Goal: Transaction & Acquisition: Purchase product/service

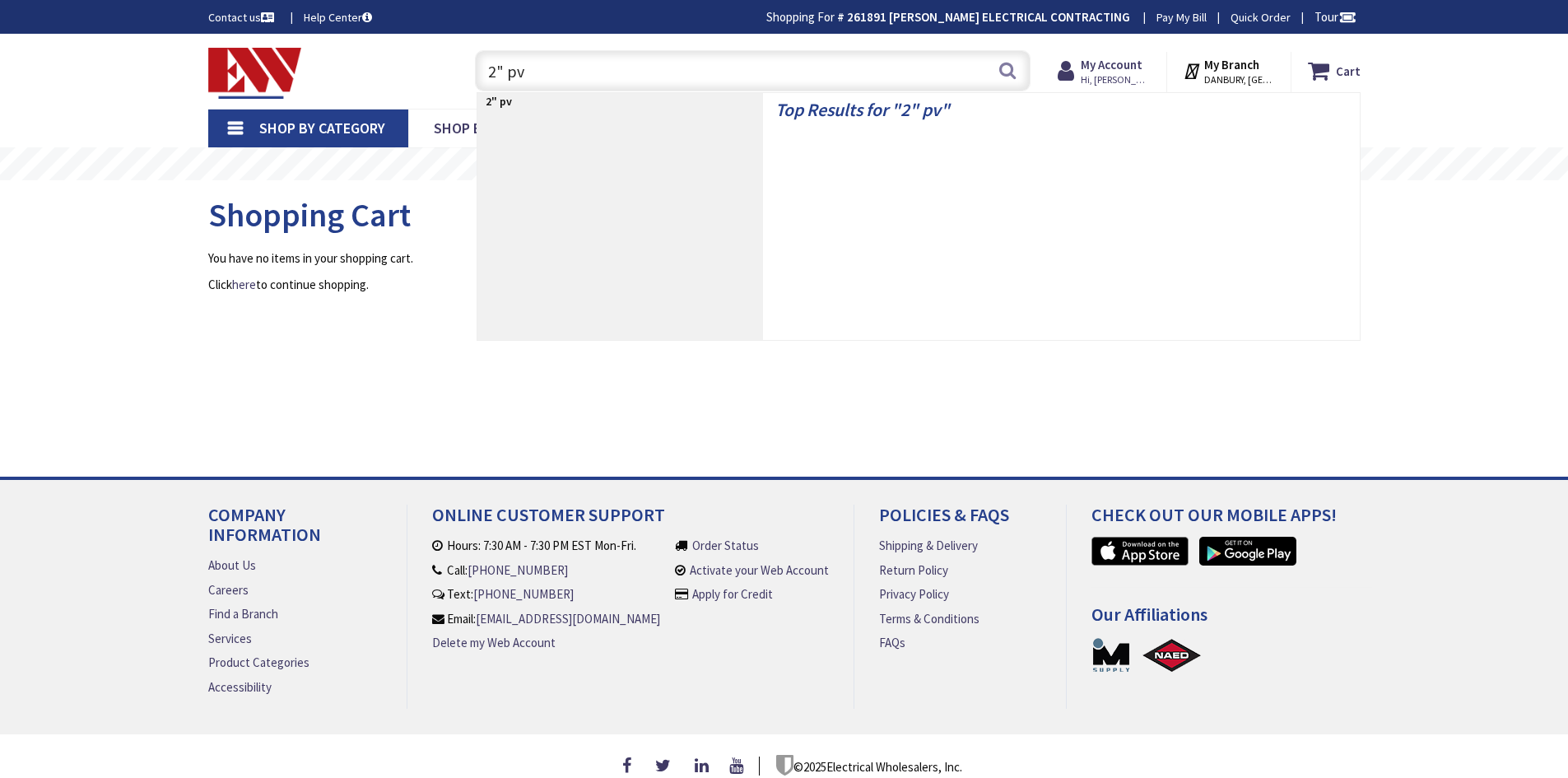
type input "2" pvc"
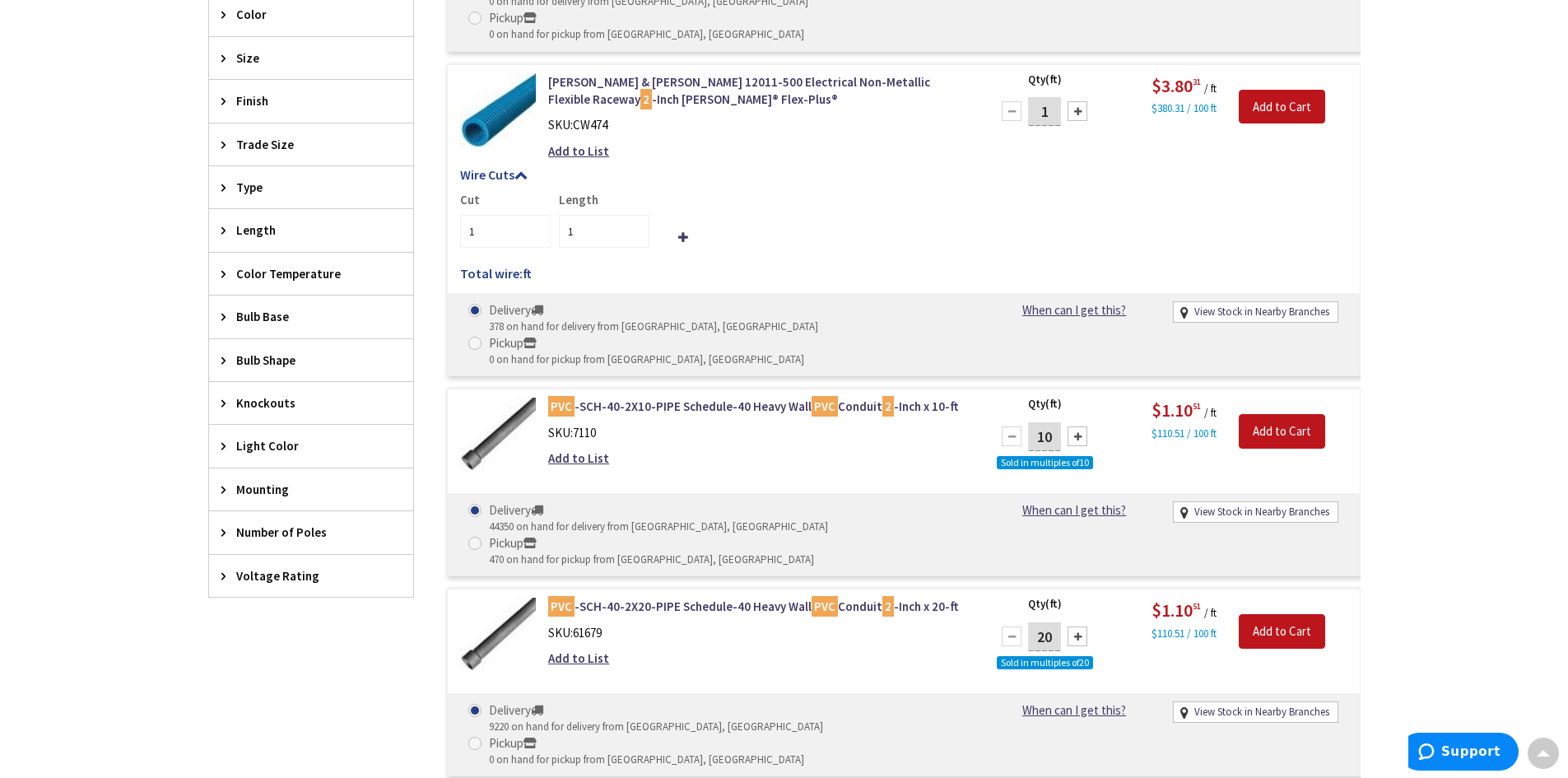
scroll to position [906, 0]
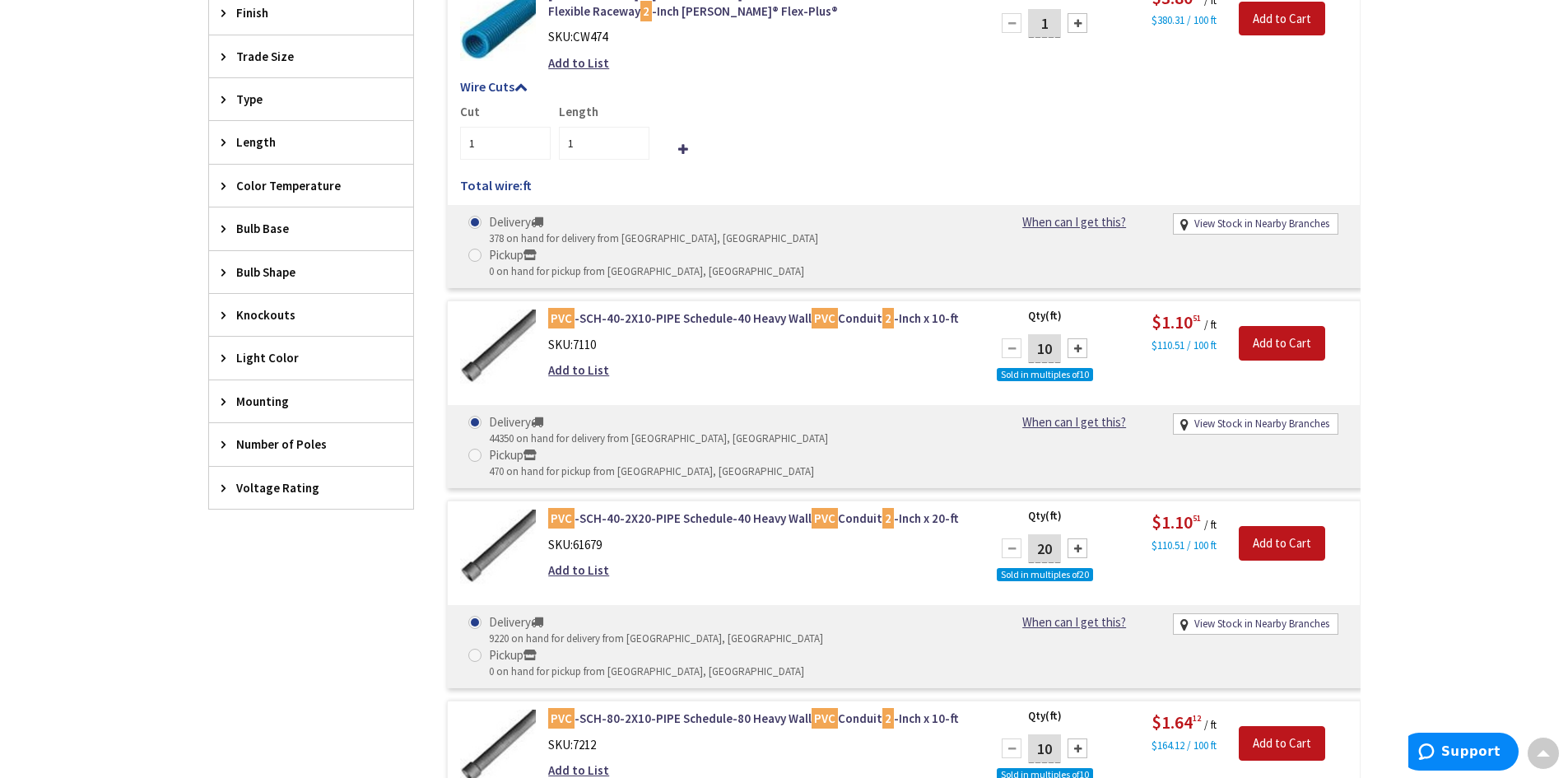
click at [1058, 335] on input "10" at bounding box center [1044, 349] width 33 height 29
type input "100"
click at [1283, 326] on input "Add to Cart" at bounding box center [1282, 343] width 86 height 35
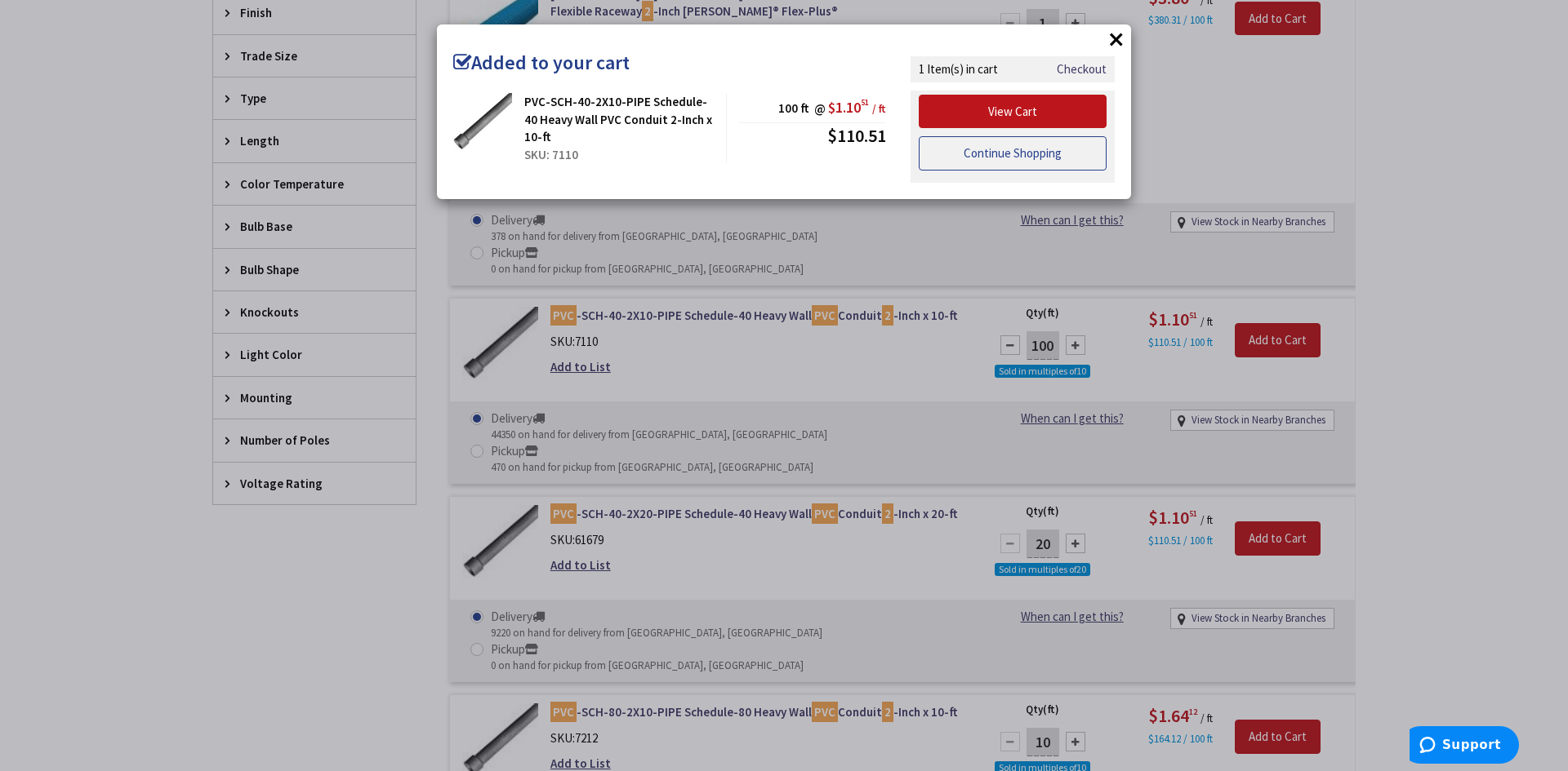
click at [1010, 160] on link "Continue Shopping" at bounding box center [1013, 153] width 188 height 34
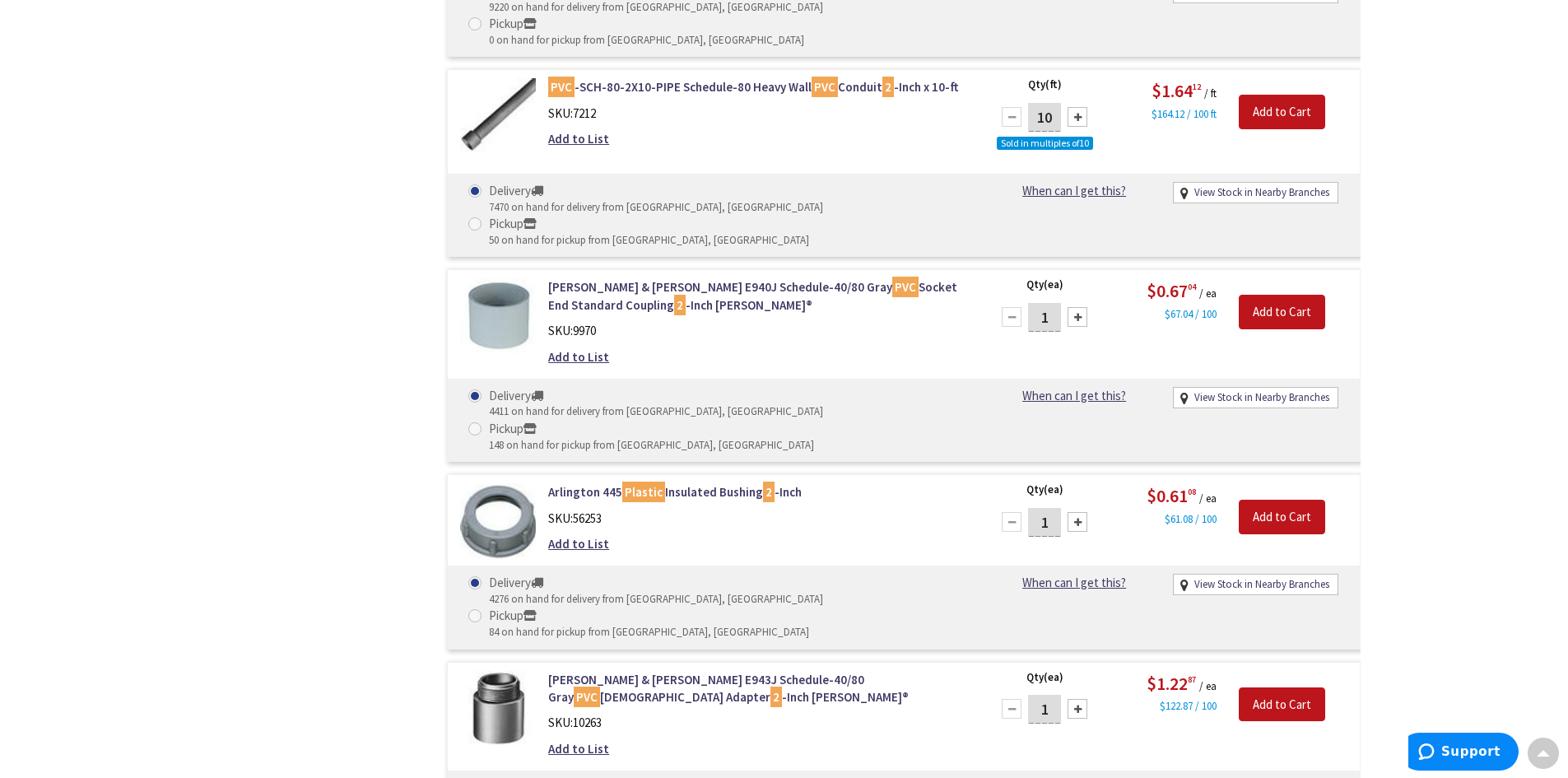
scroll to position [1647, 0]
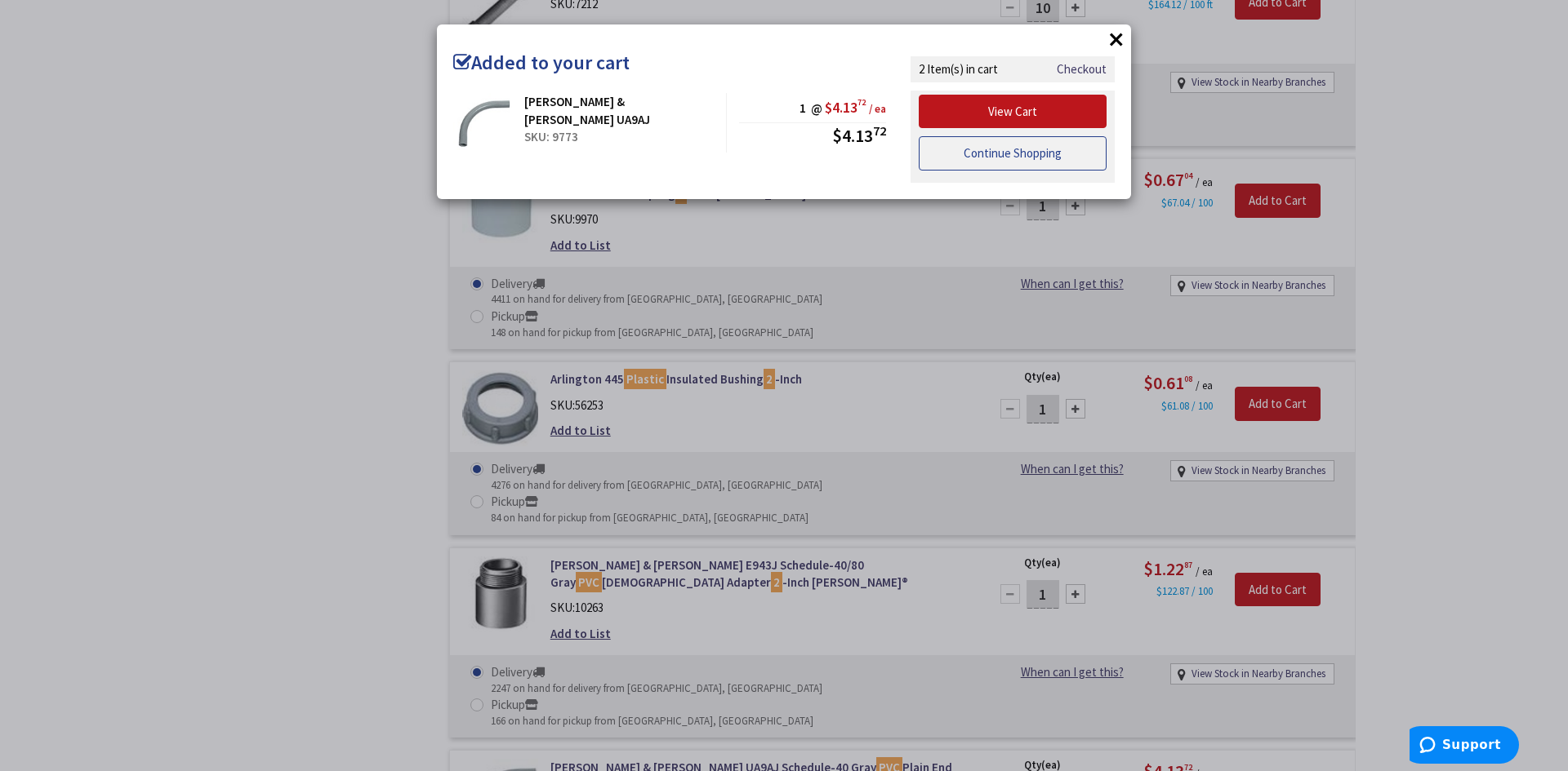
click at [1033, 151] on link "Continue Shopping" at bounding box center [1013, 153] width 188 height 34
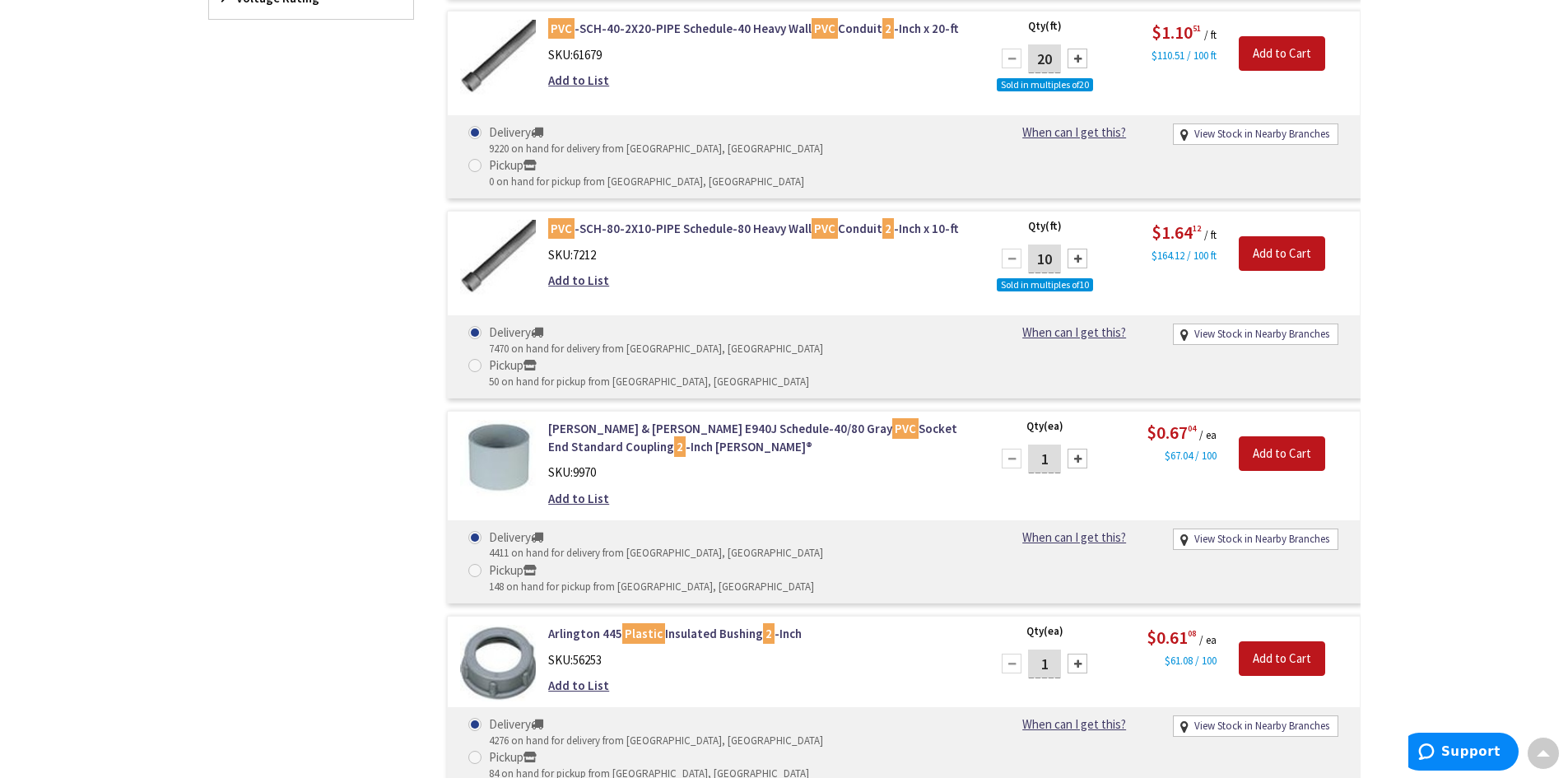
scroll to position [1235, 0]
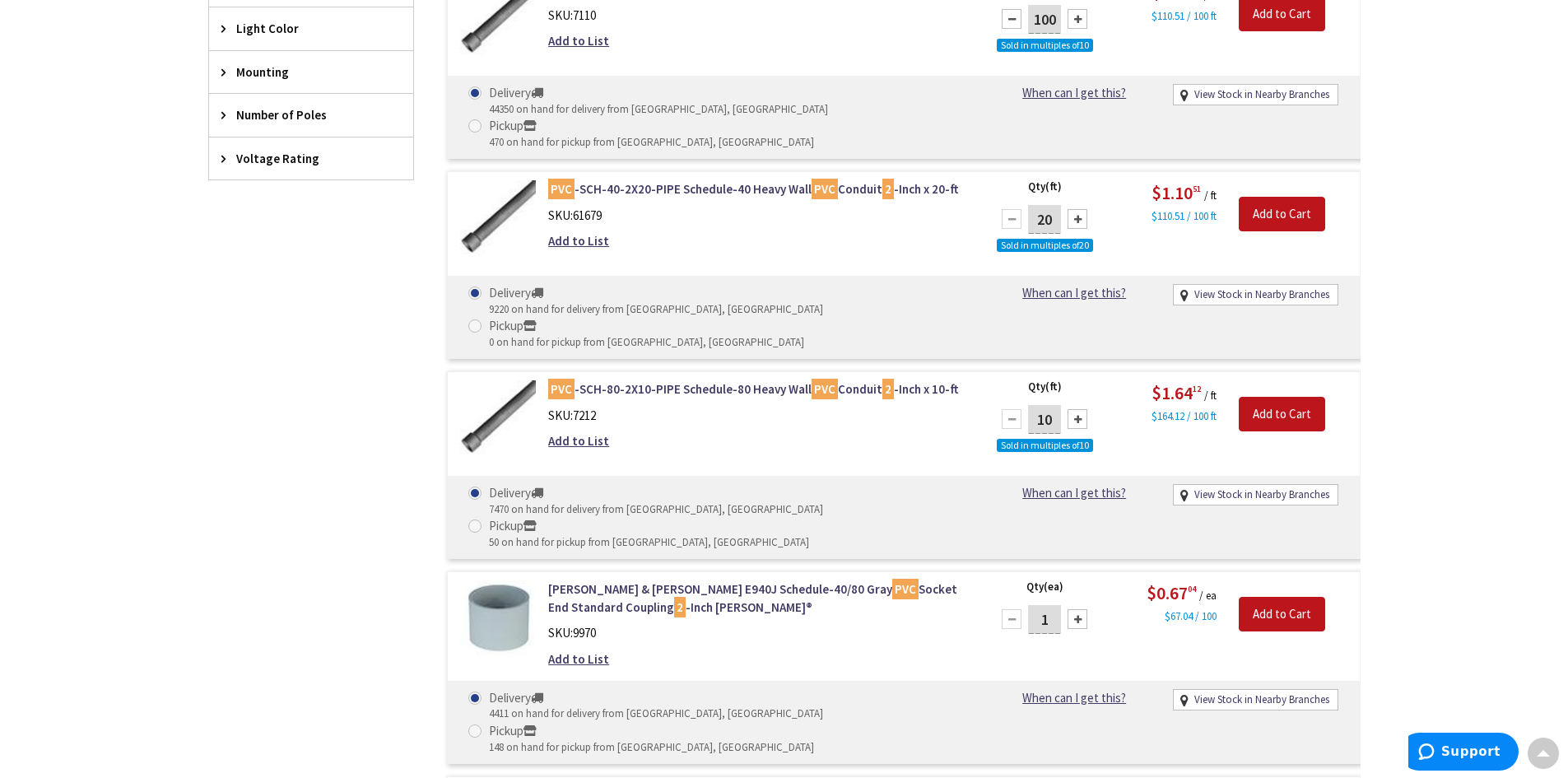
click at [1077, 609] on div at bounding box center [1077, 619] width 20 height 20
type input "4"
click at [1279, 597] on input "Add to Cart" at bounding box center [1282, 614] width 86 height 35
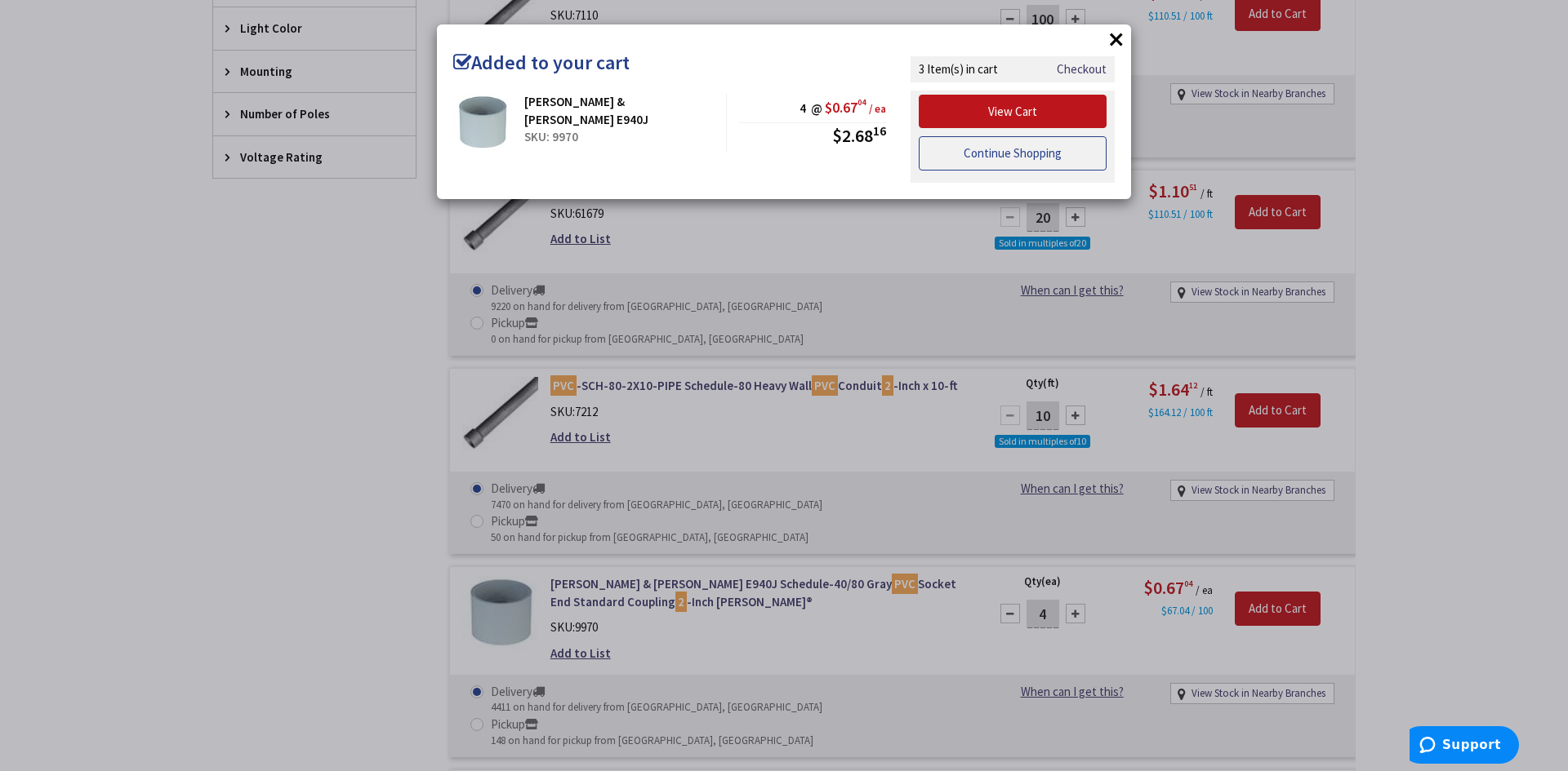
click at [1036, 158] on link "Continue Shopping" at bounding box center [1013, 153] width 188 height 34
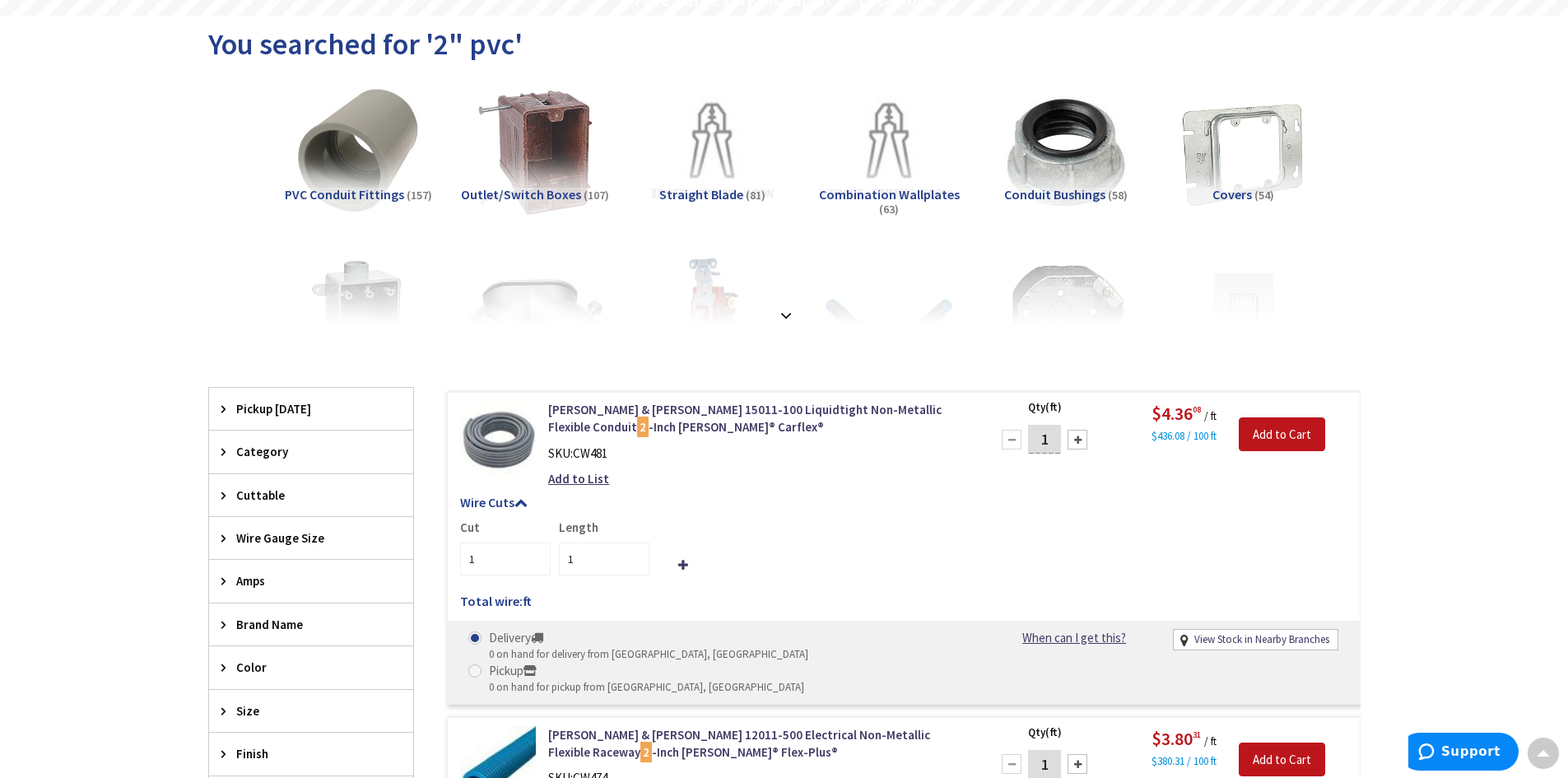
scroll to position [0, 0]
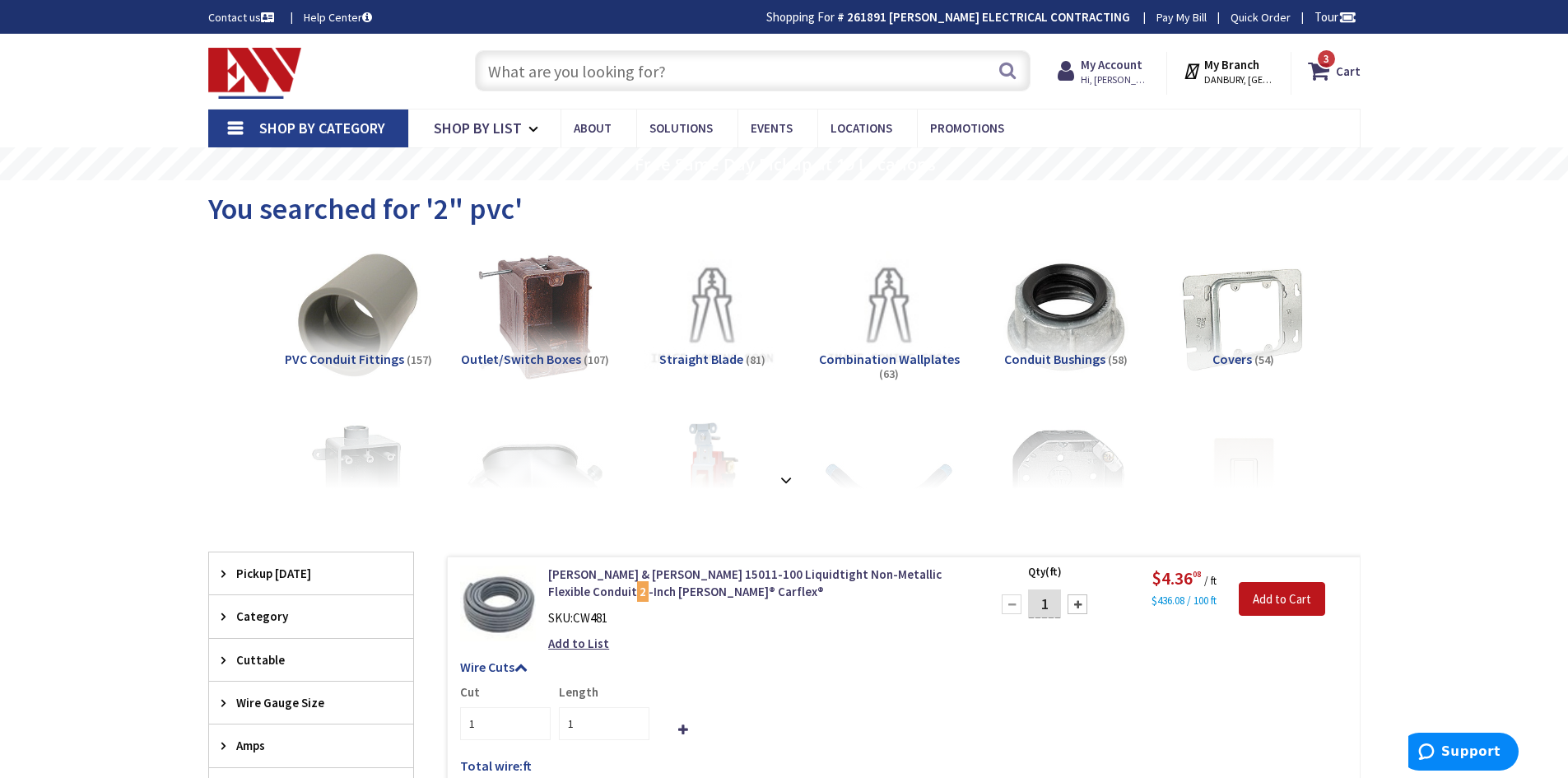
click at [677, 60] on input "text" at bounding box center [753, 71] width 556 height 41
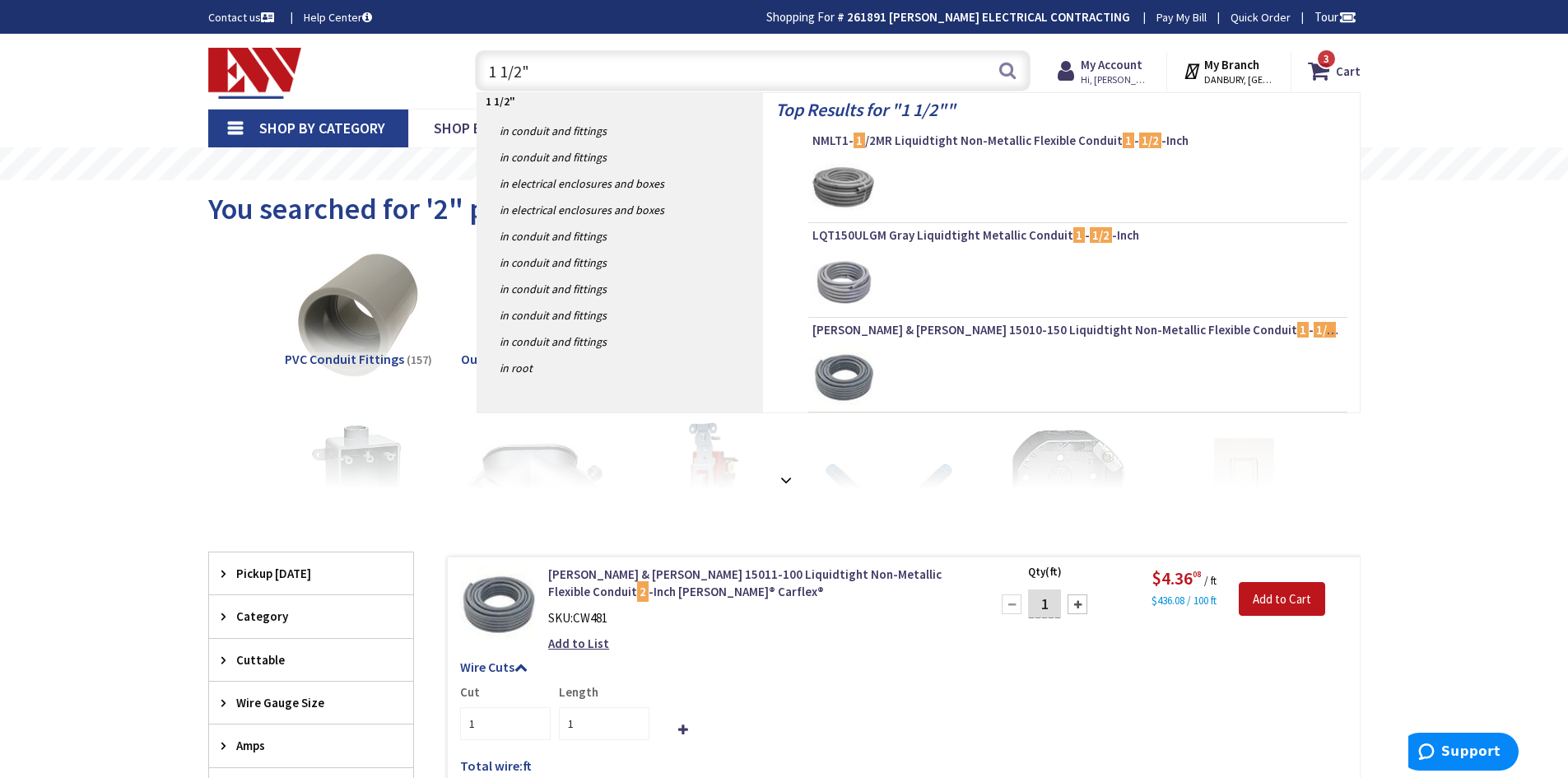
type input "1 1/2" p"
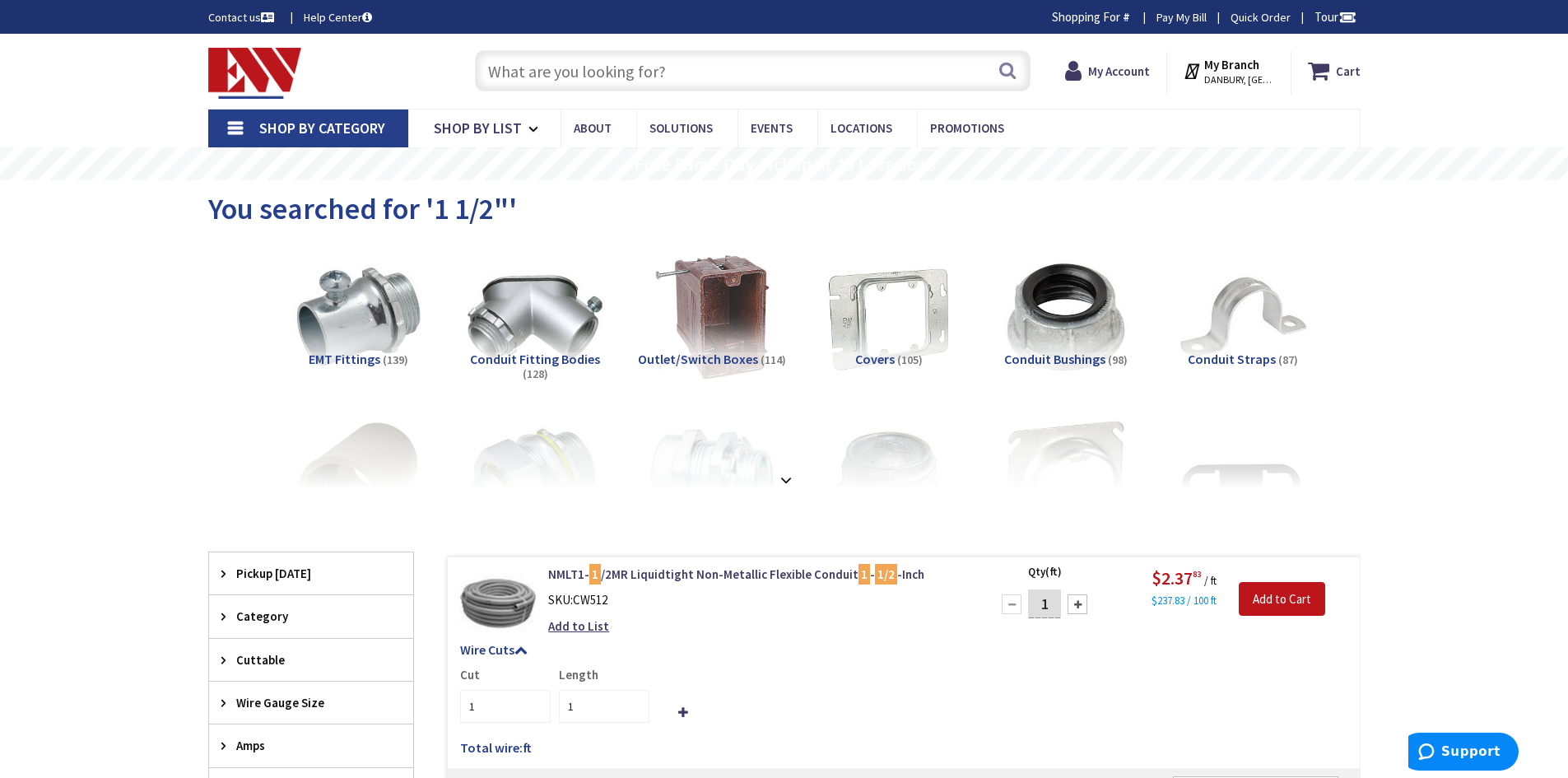
click at [705, 59] on input "text" at bounding box center [753, 71] width 556 height 41
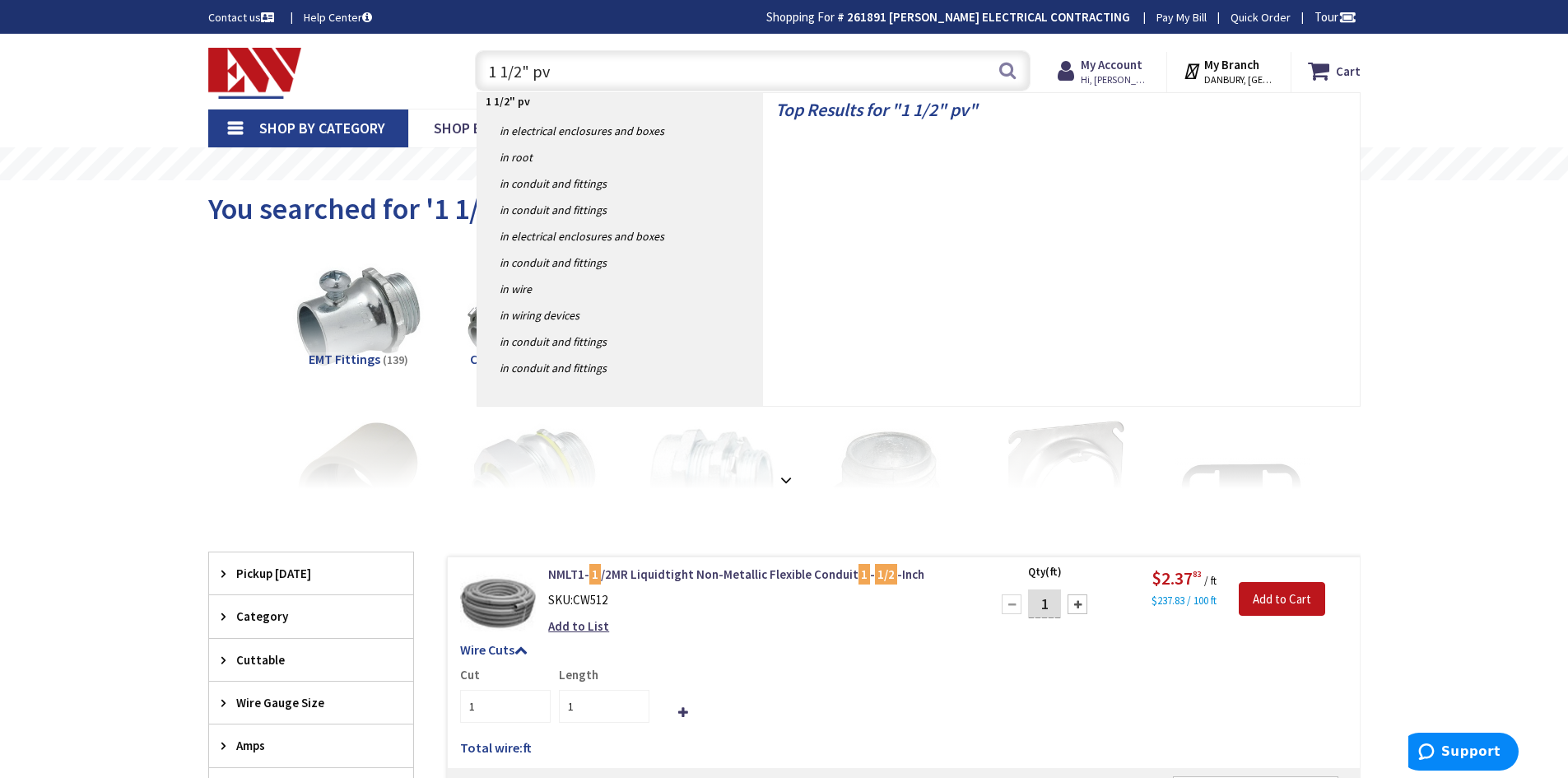
type input "1 1/2" pvc"
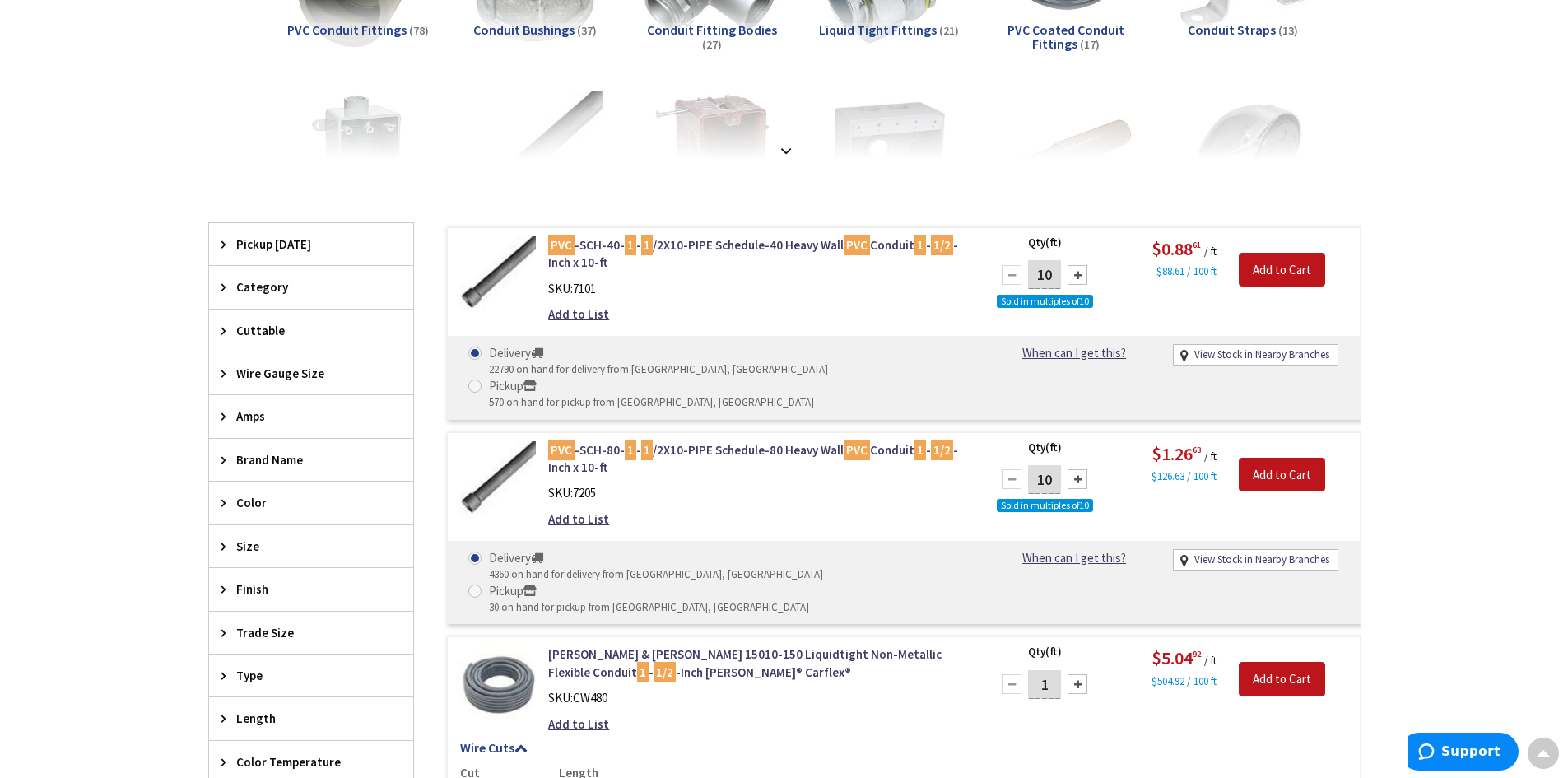
click at [1057, 277] on input "10" at bounding box center [1044, 274] width 33 height 29
type input "100"
click at [1276, 268] on input "Add to Cart" at bounding box center [1282, 269] width 86 height 35
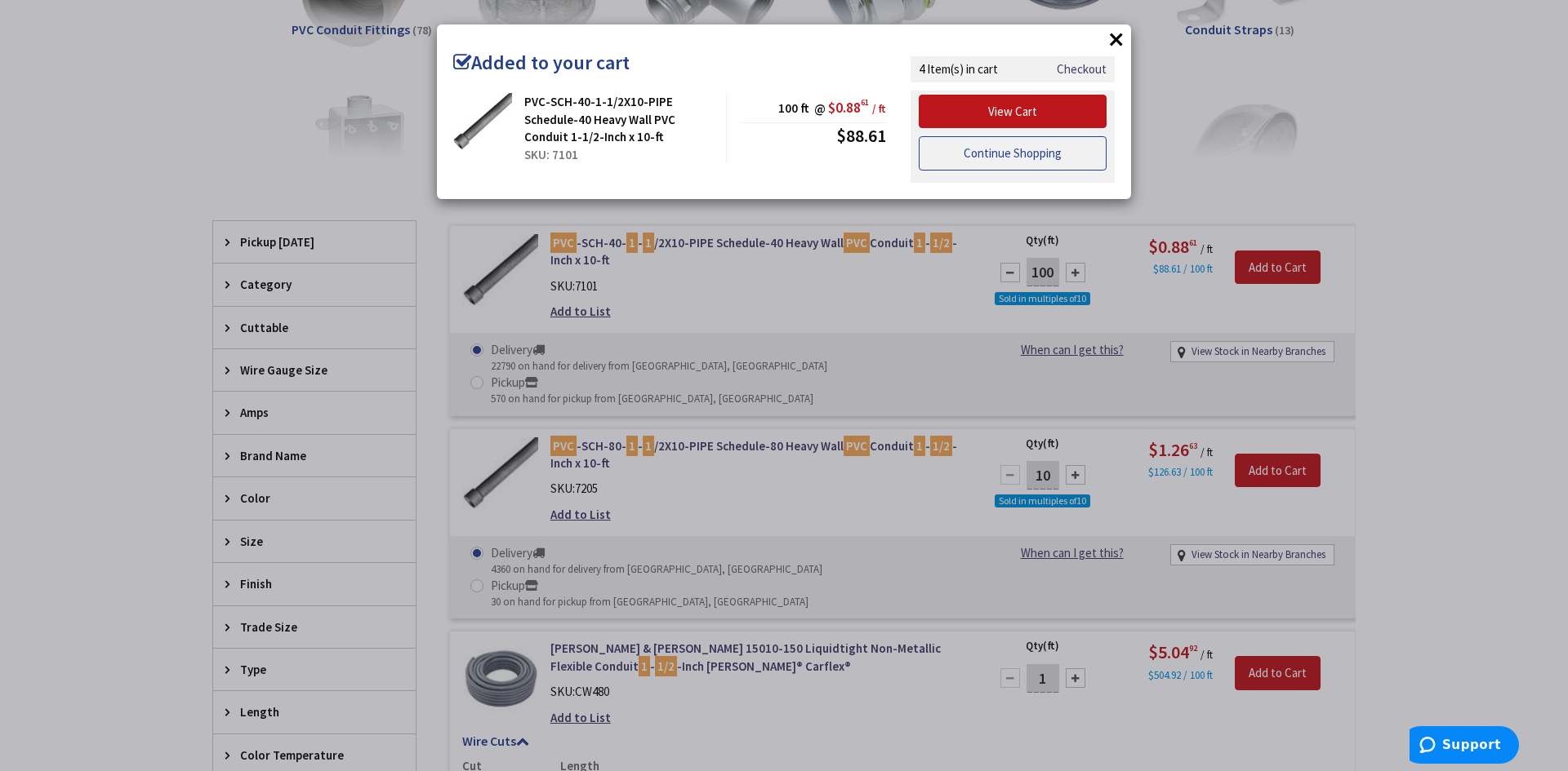
click at [1000, 160] on link "Continue Shopping" at bounding box center [1013, 153] width 188 height 34
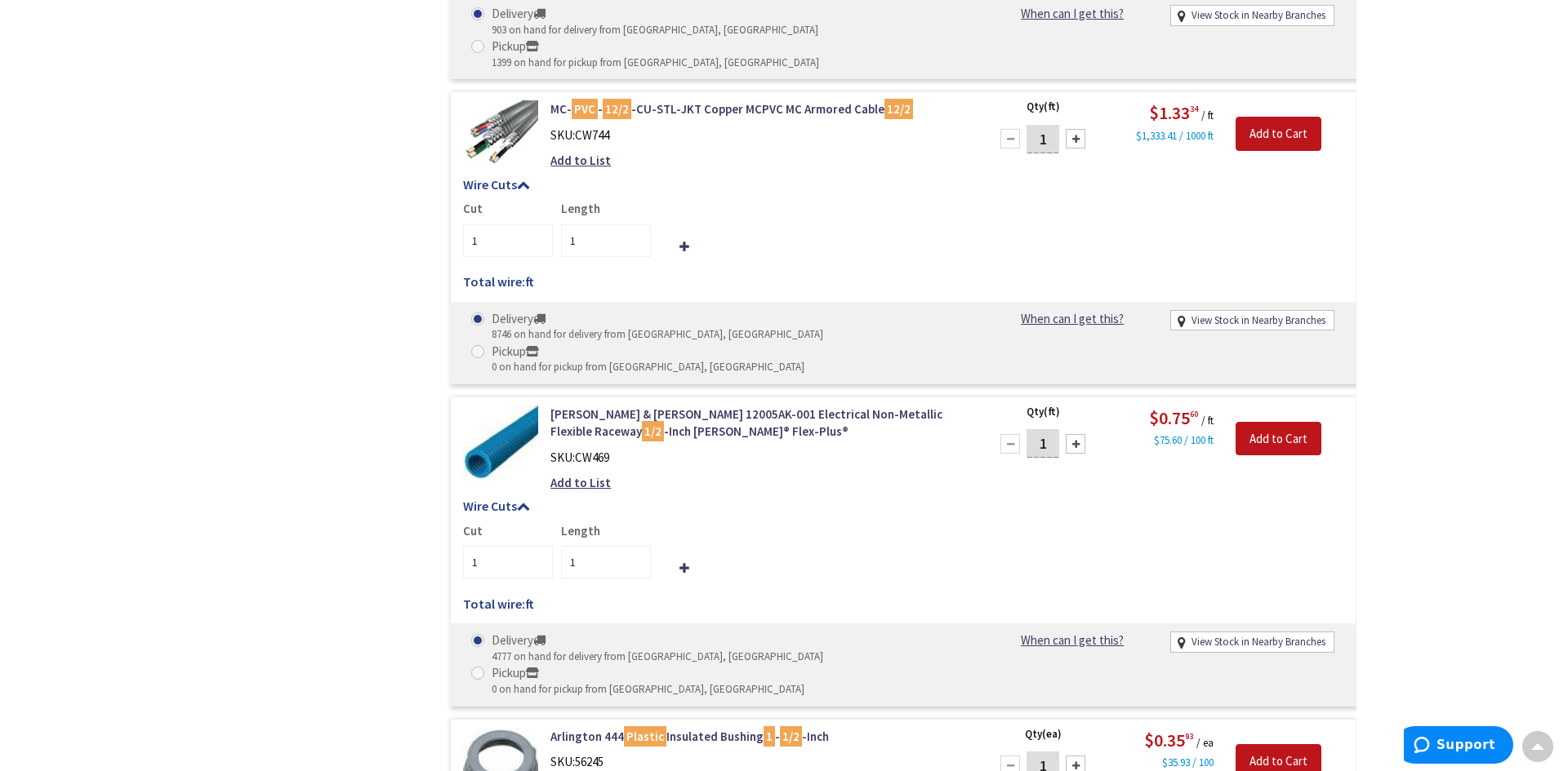
scroll to position [2857, 0]
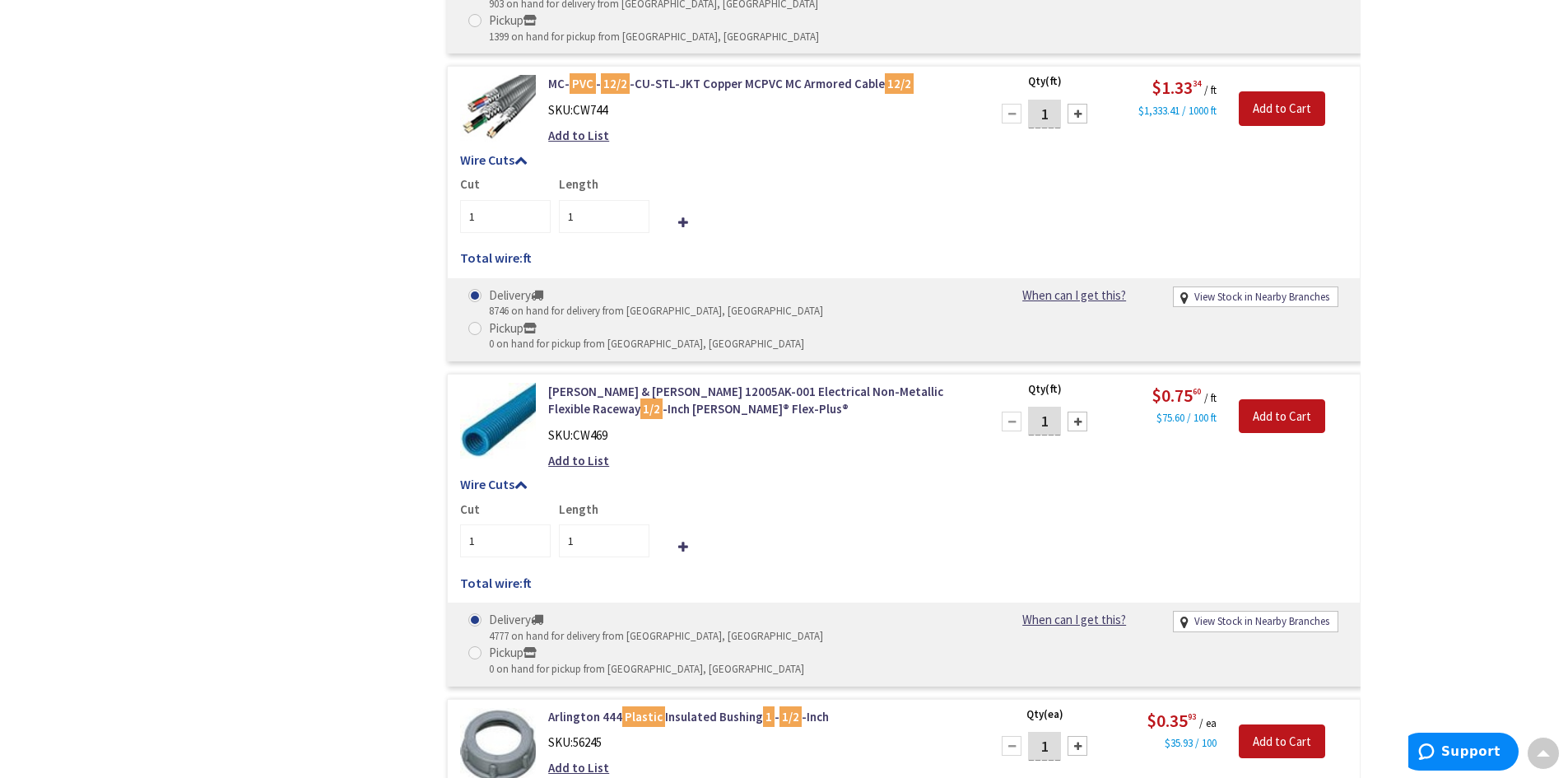
type input "4"
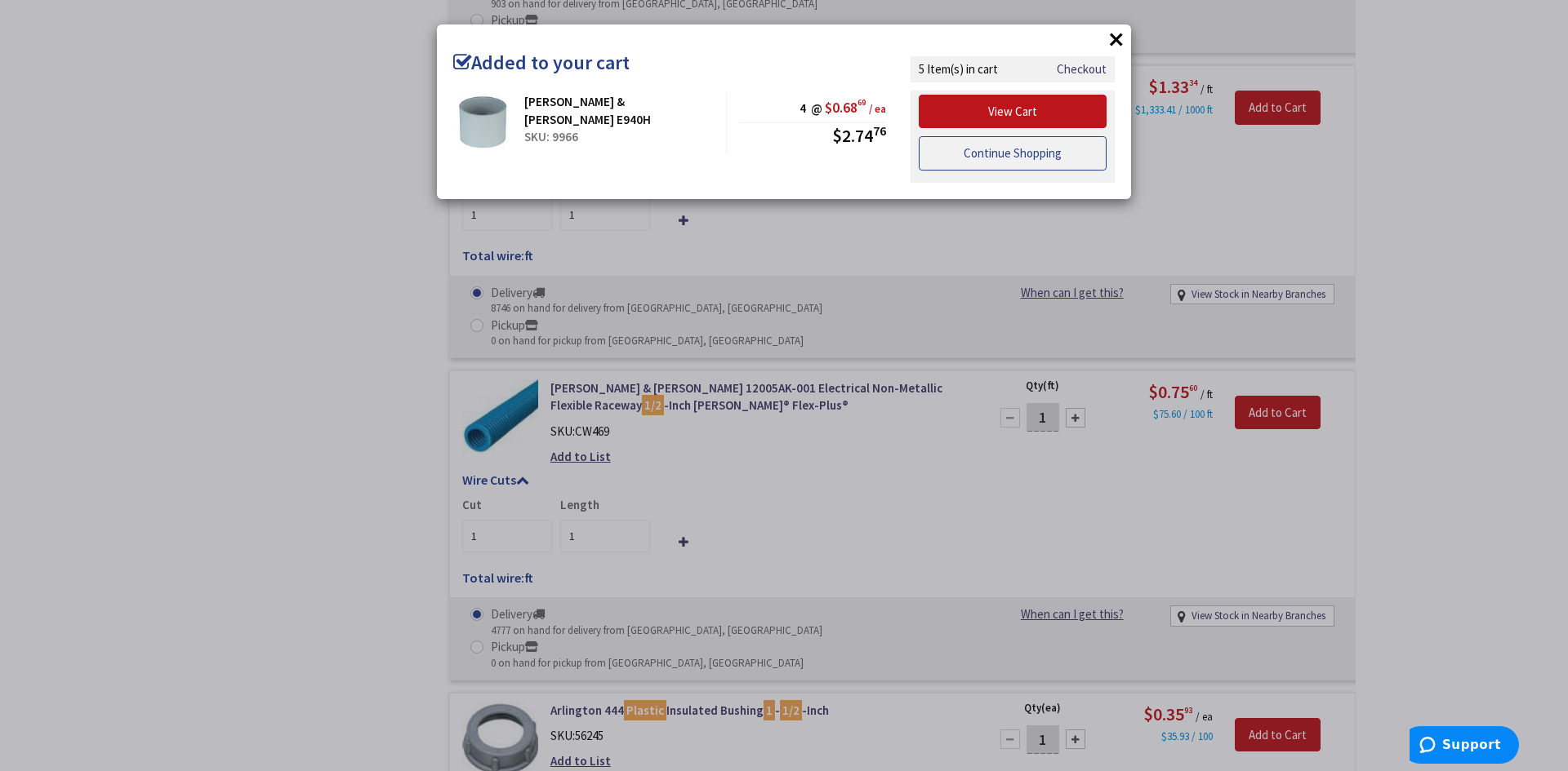
click at [1029, 155] on link "Continue Shopping" at bounding box center [1013, 153] width 188 height 34
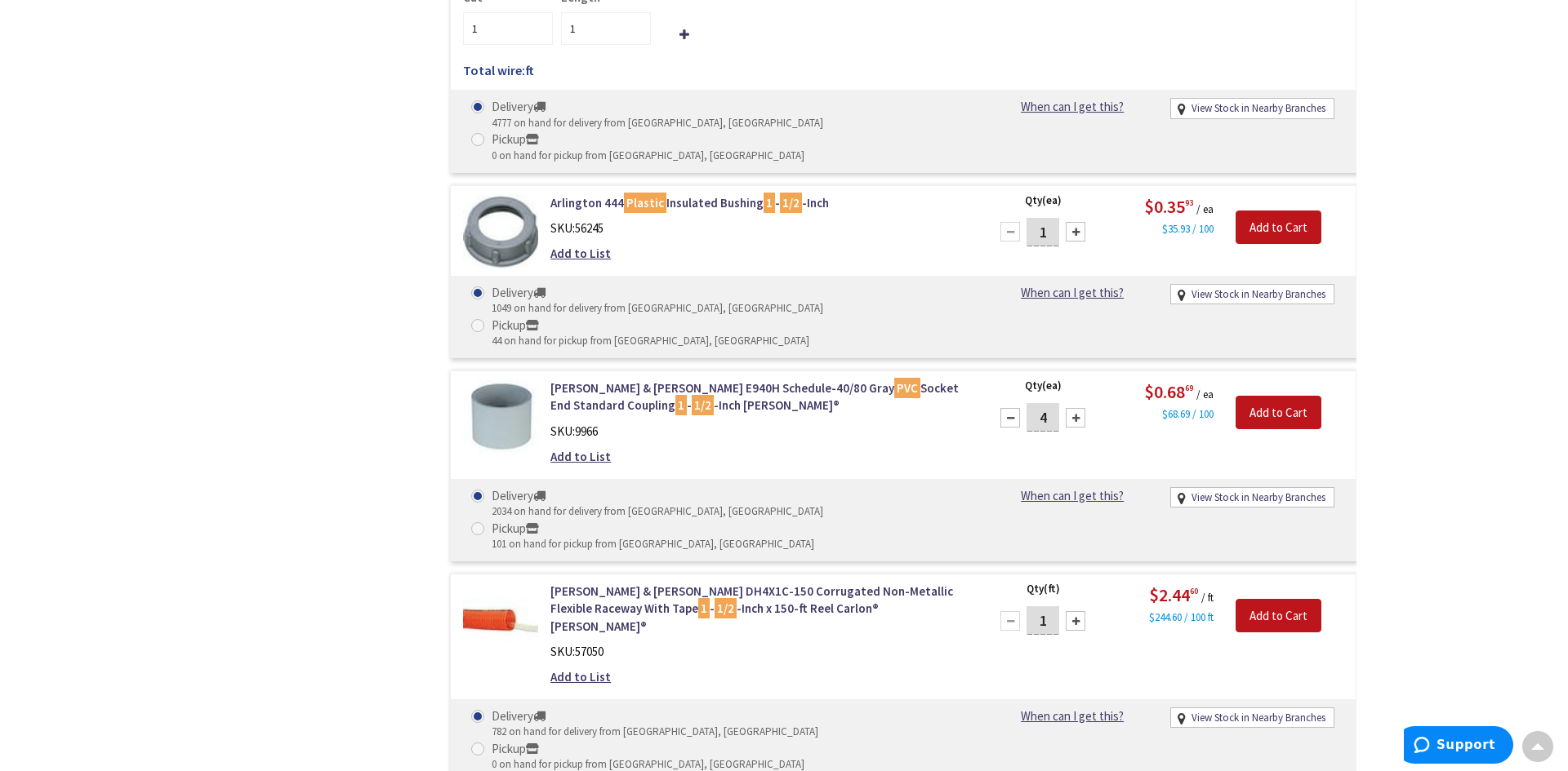
scroll to position [3479, 0]
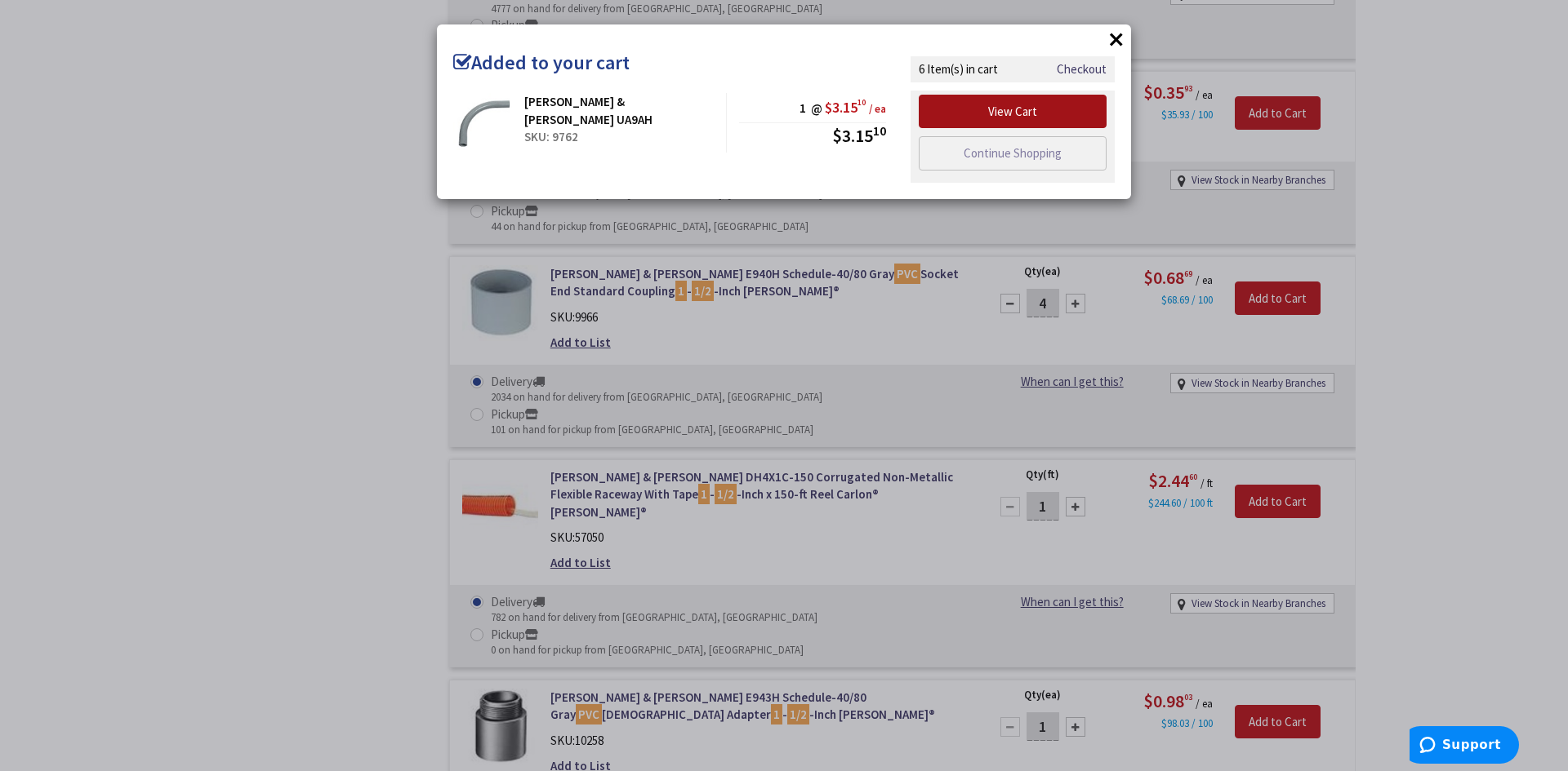
click at [1013, 107] on link "View Cart" at bounding box center [1013, 111] width 188 height 34
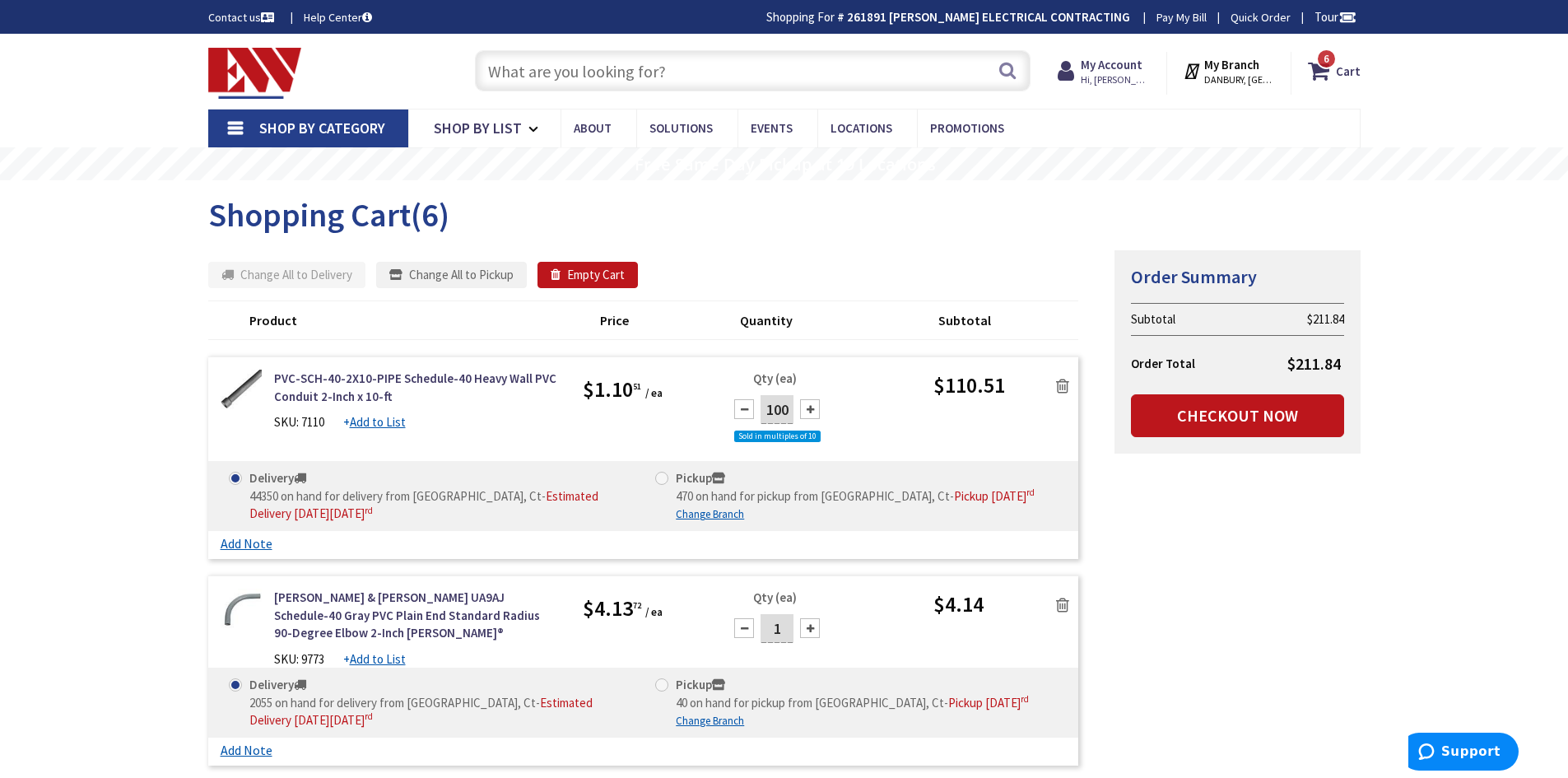
click at [665, 72] on input "text" at bounding box center [753, 71] width 556 height 41
type input "5"
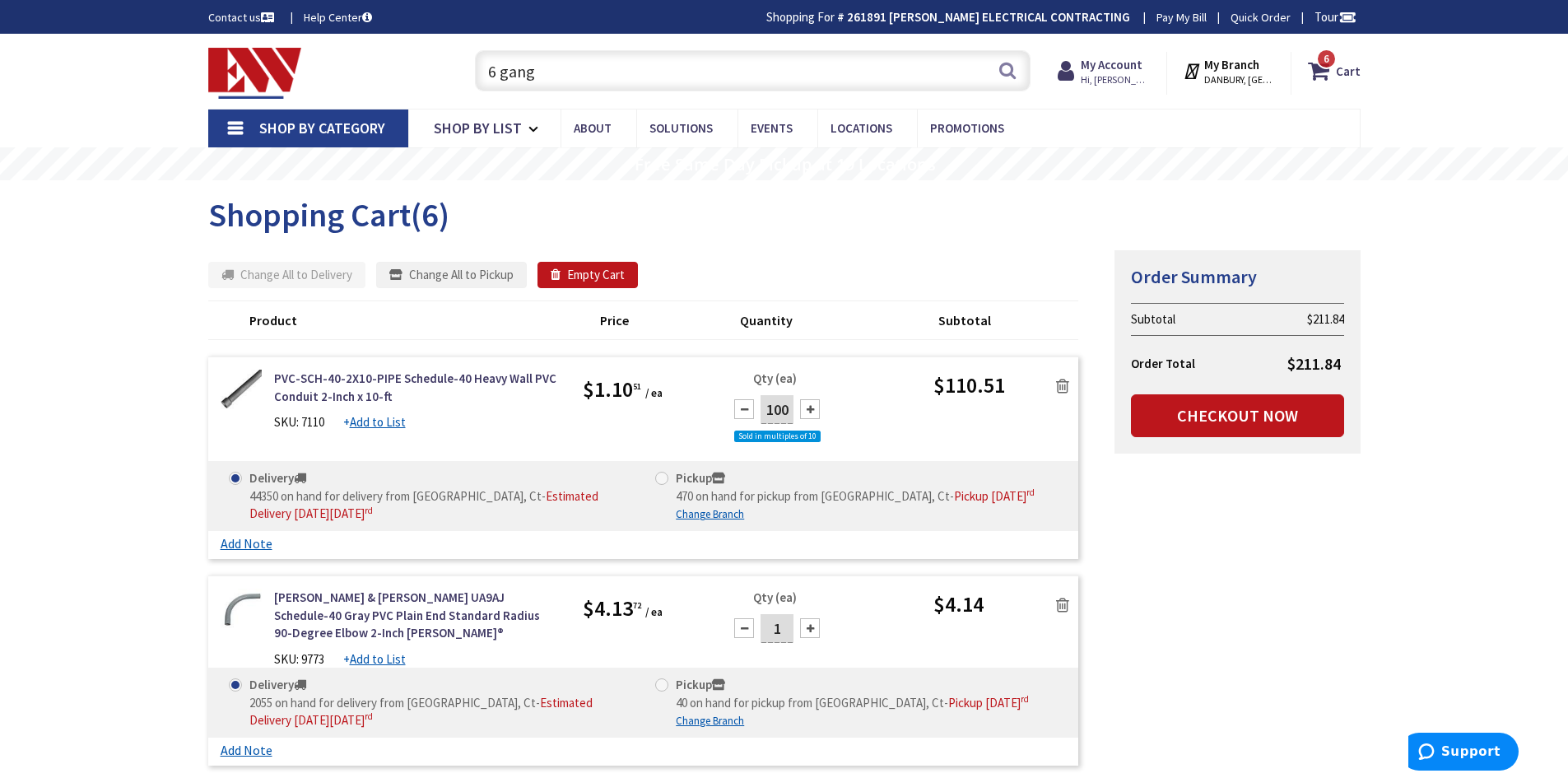
click at [595, 74] on input "6 gang" at bounding box center [753, 71] width 556 height 41
drag, startPoint x: 536, startPoint y: 73, endPoint x: 457, endPoint y: 68, distance: 79.2
click at [457, 68] on div "6 gang 6 gang Search 6" at bounding box center [749, 70] width 589 height 53
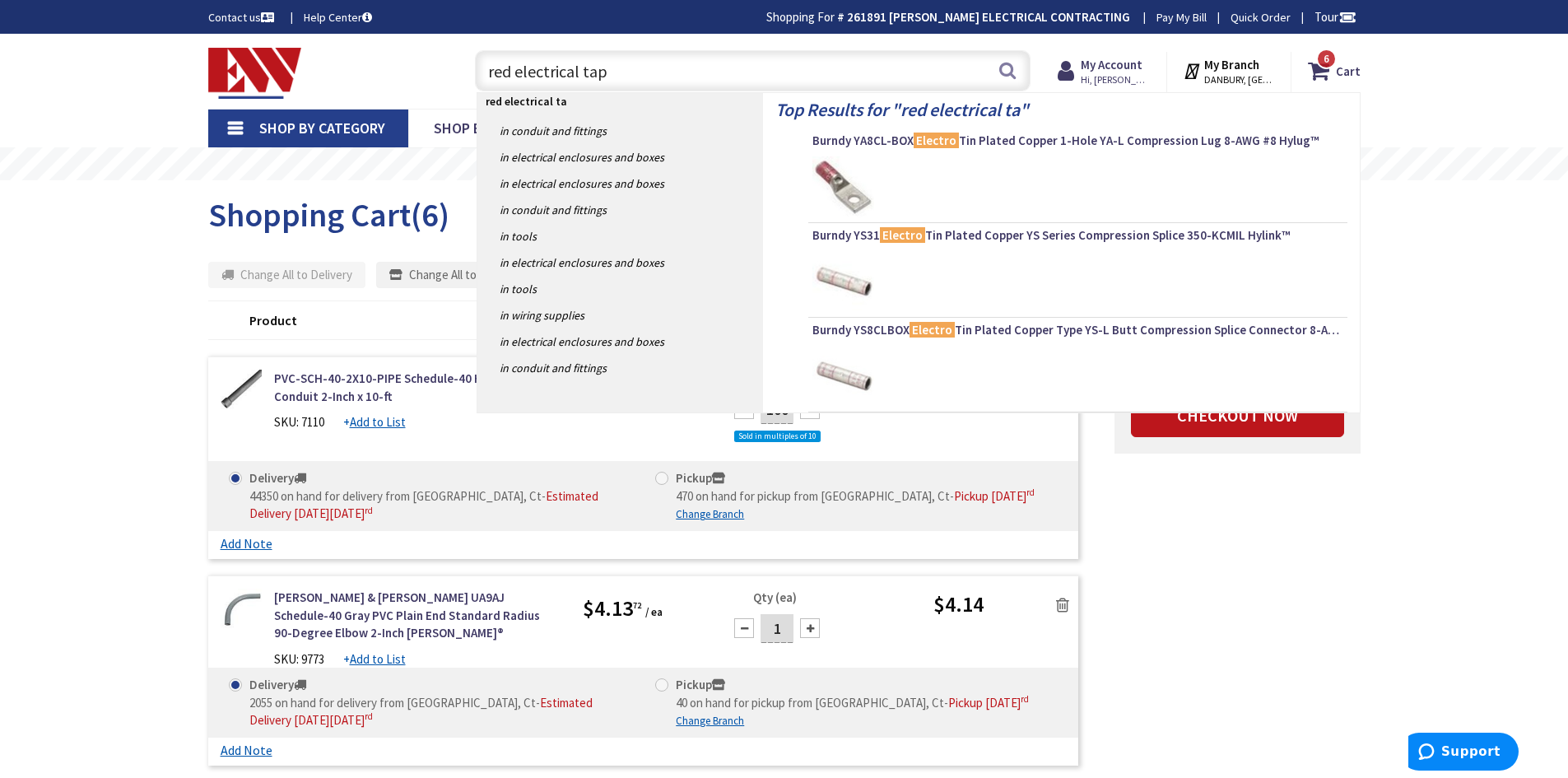
type input "red electrical tape"
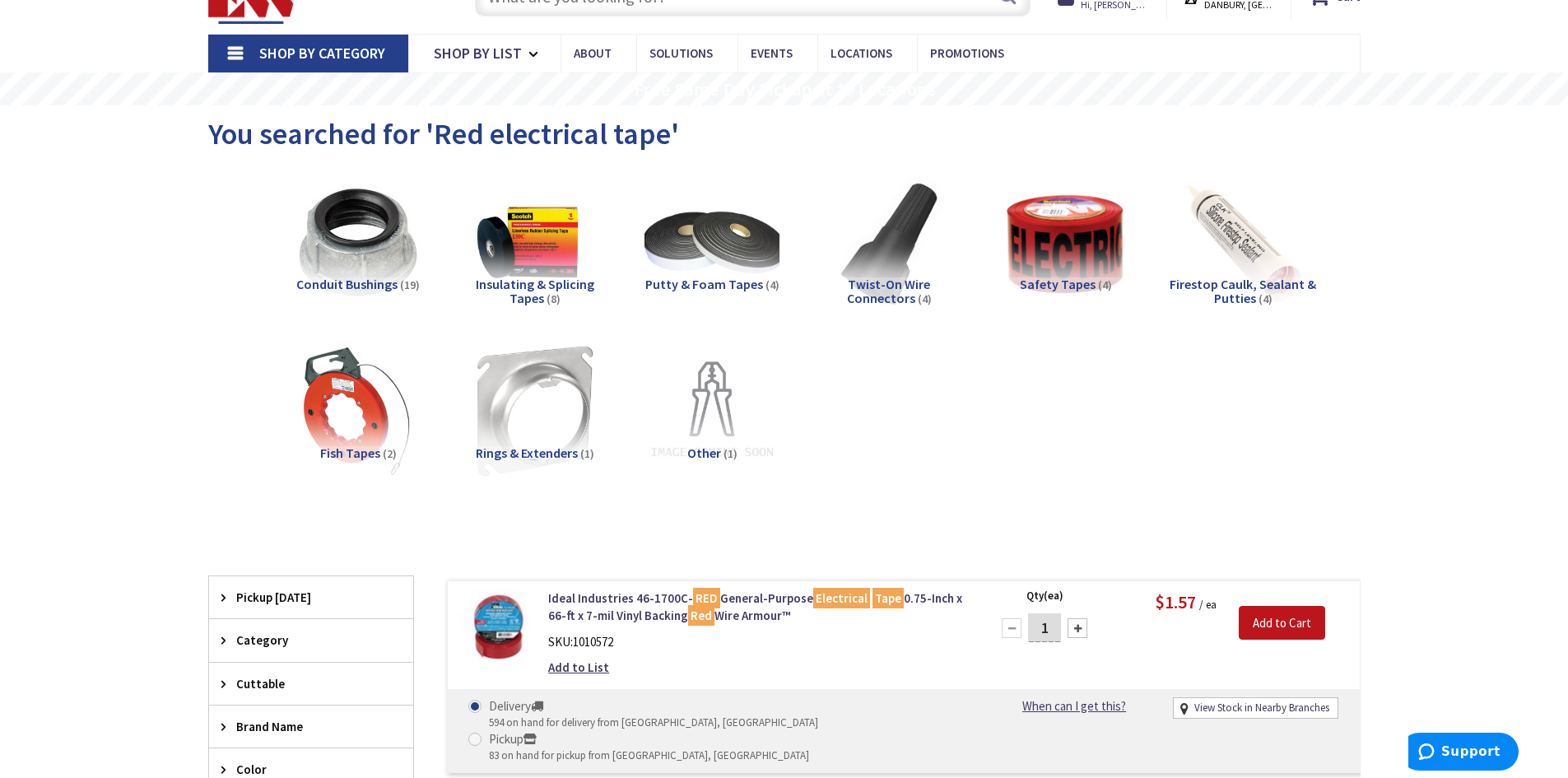
scroll to position [411, 0]
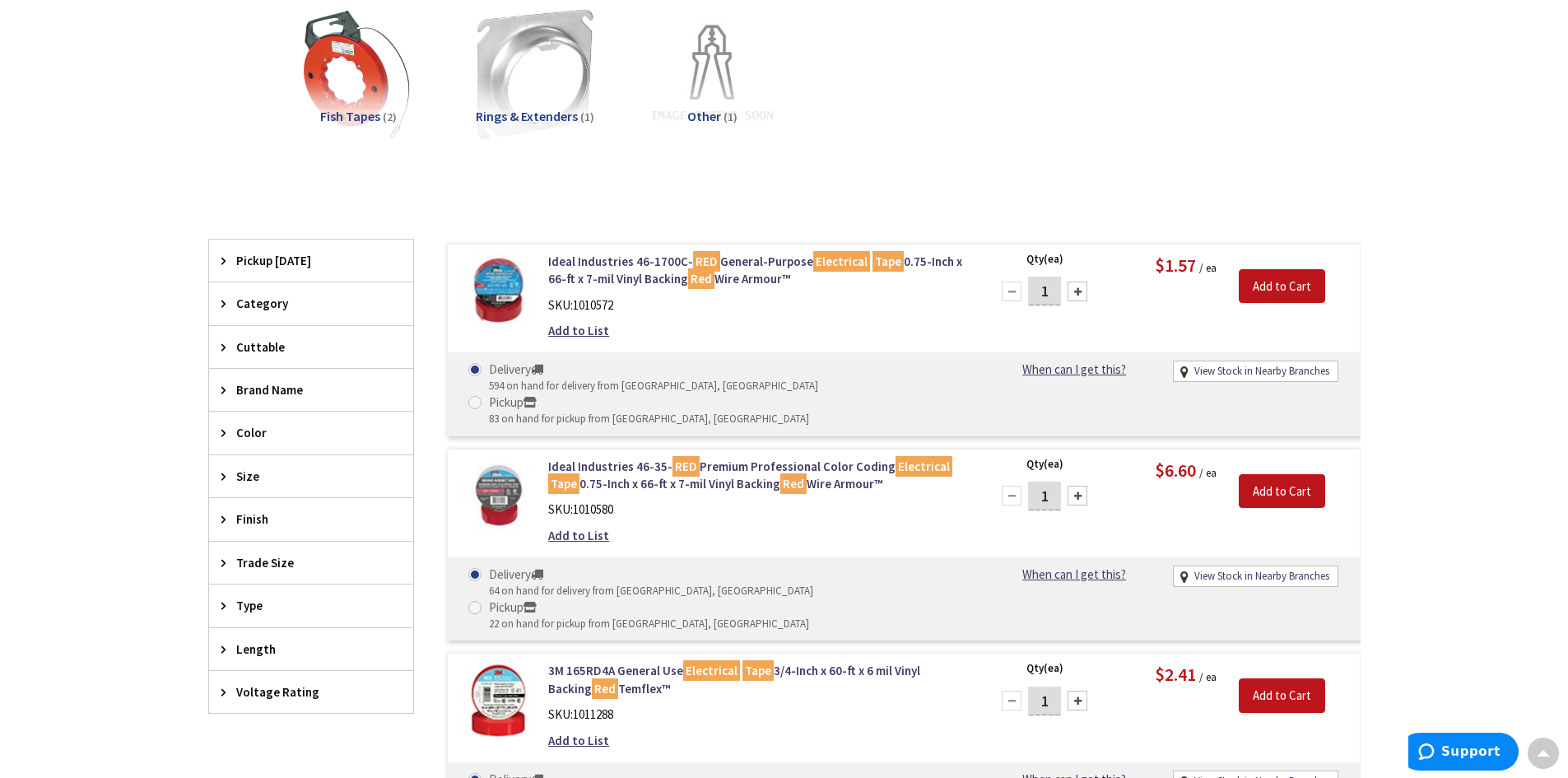
click at [1053, 287] on input "1" at bounding box center [1044, 291] width 33 height 29
type input "10"
click at [1273, 288] on input "Add to Cart" at bounding box center [1282, 286] width 86 height 35
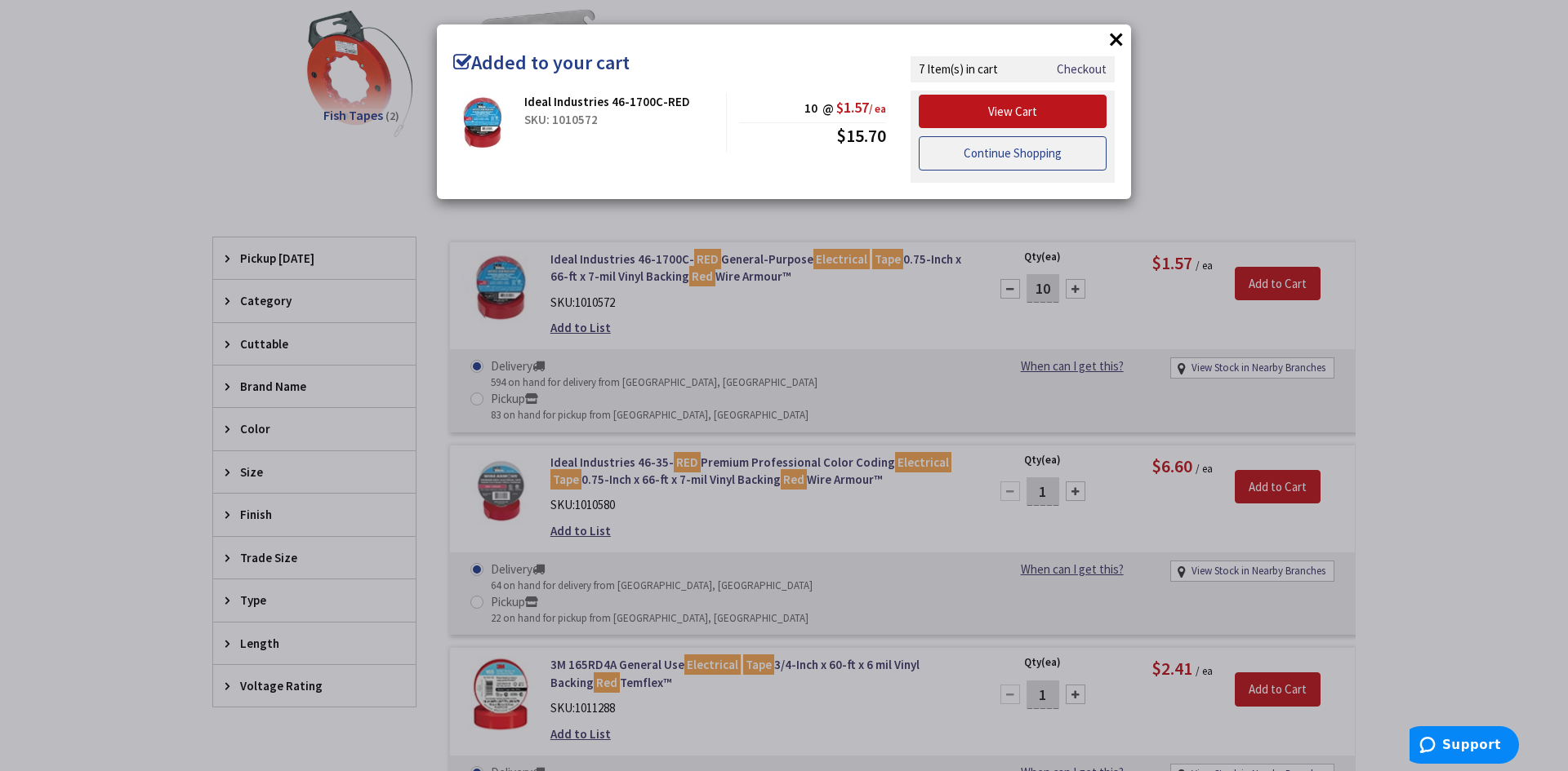
click at [1024, 157] on link "Continue Shopping" at bounding box center [1013, 153] width 188 height 34
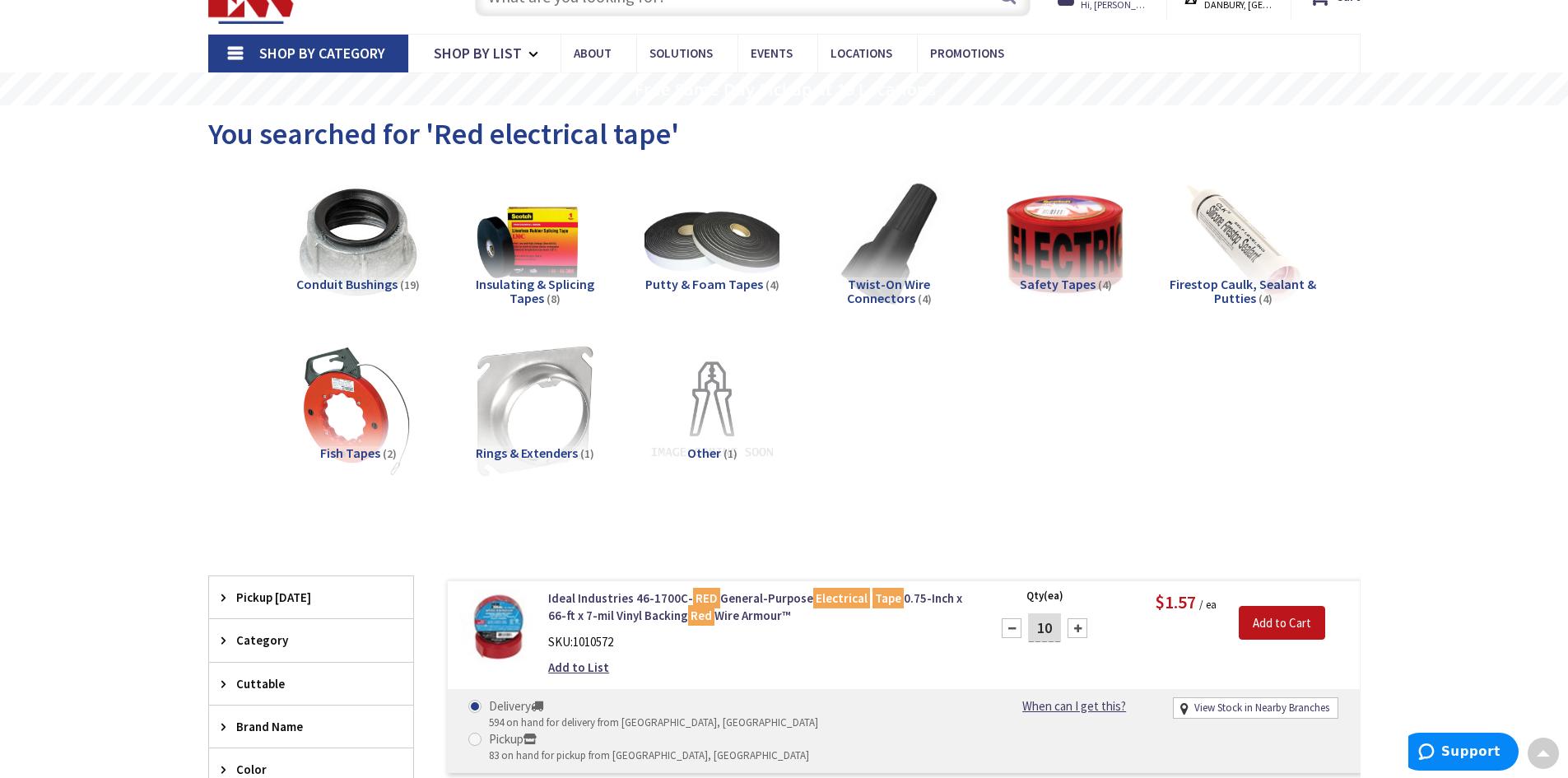
scroll to position [0, 0]
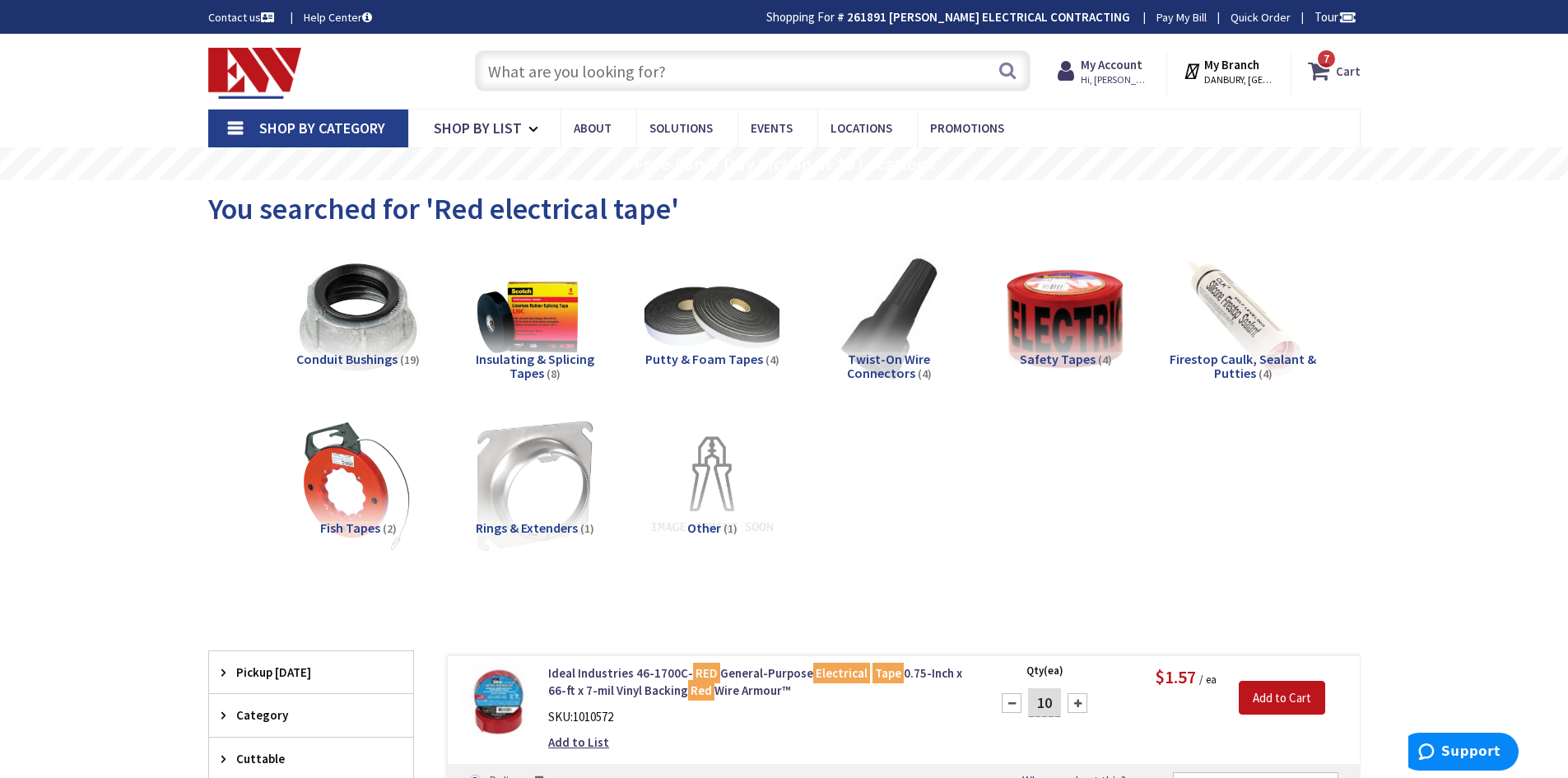
click at [1326, 70] on icon at bounding box center [1322, 71] width 28 height 30
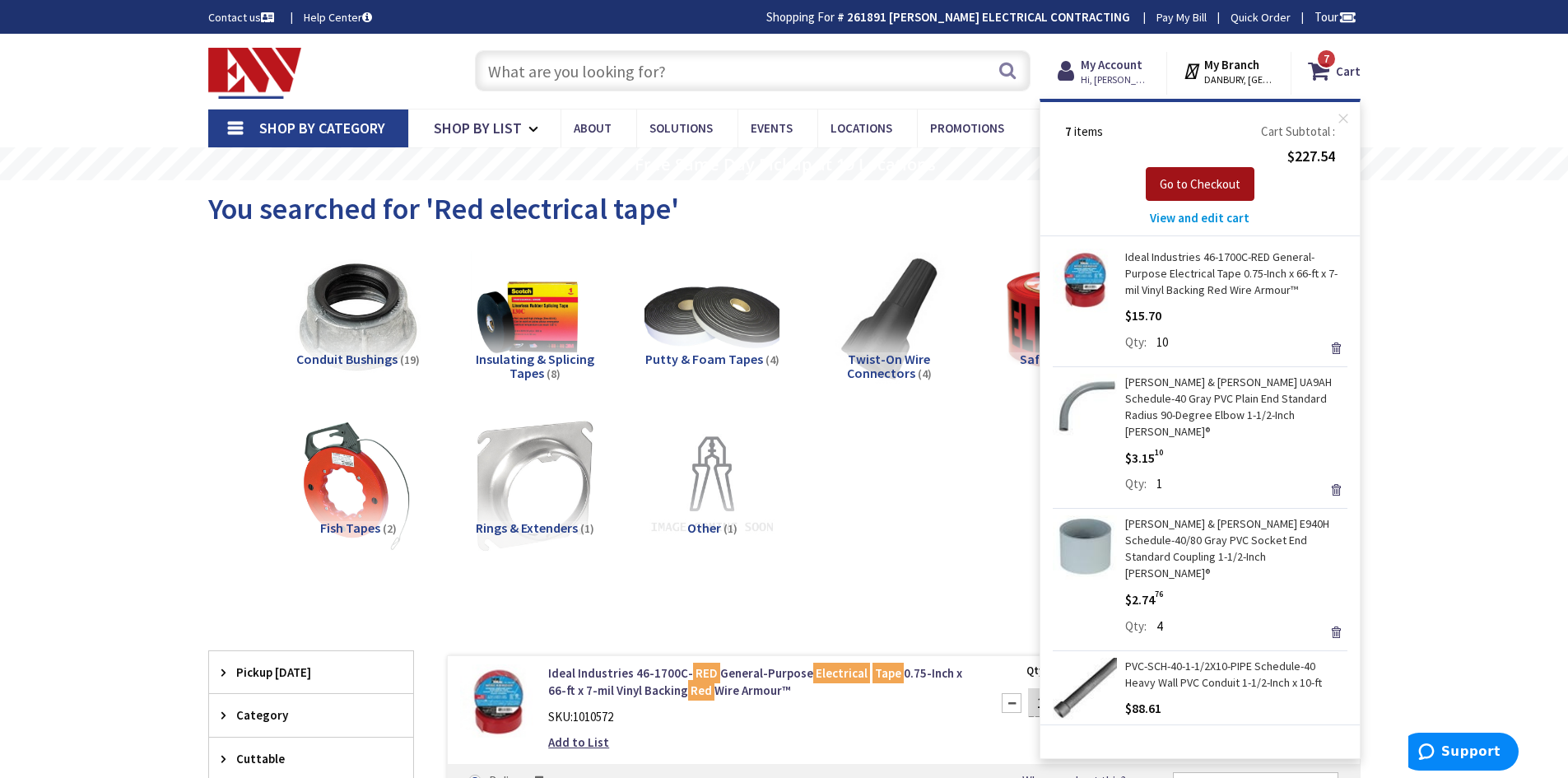
click at [1192, 181] on span "Go to Checkout" at bounding box center [1200, 184] width 80 height 16
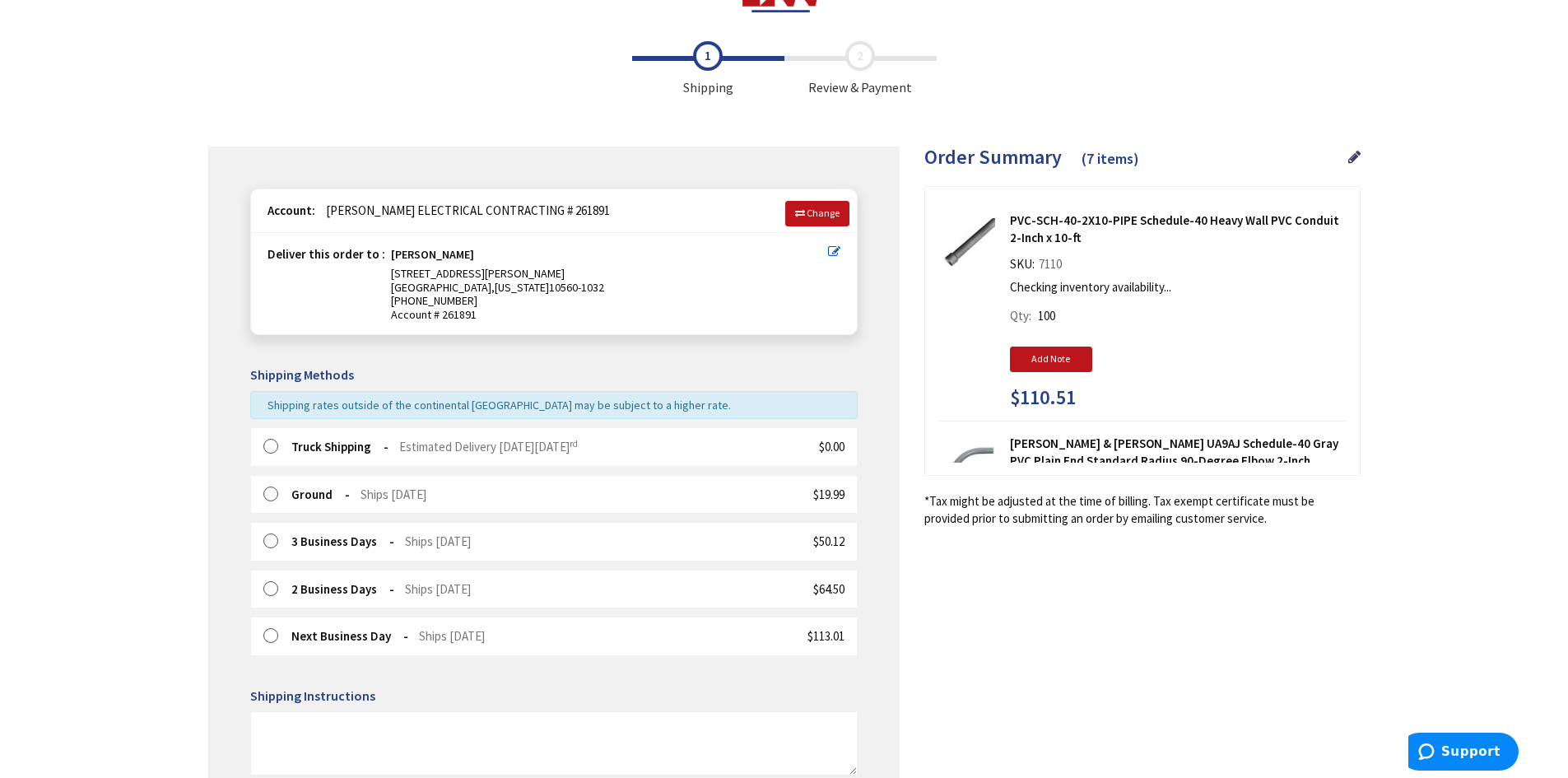
scroll to position [82, 0]
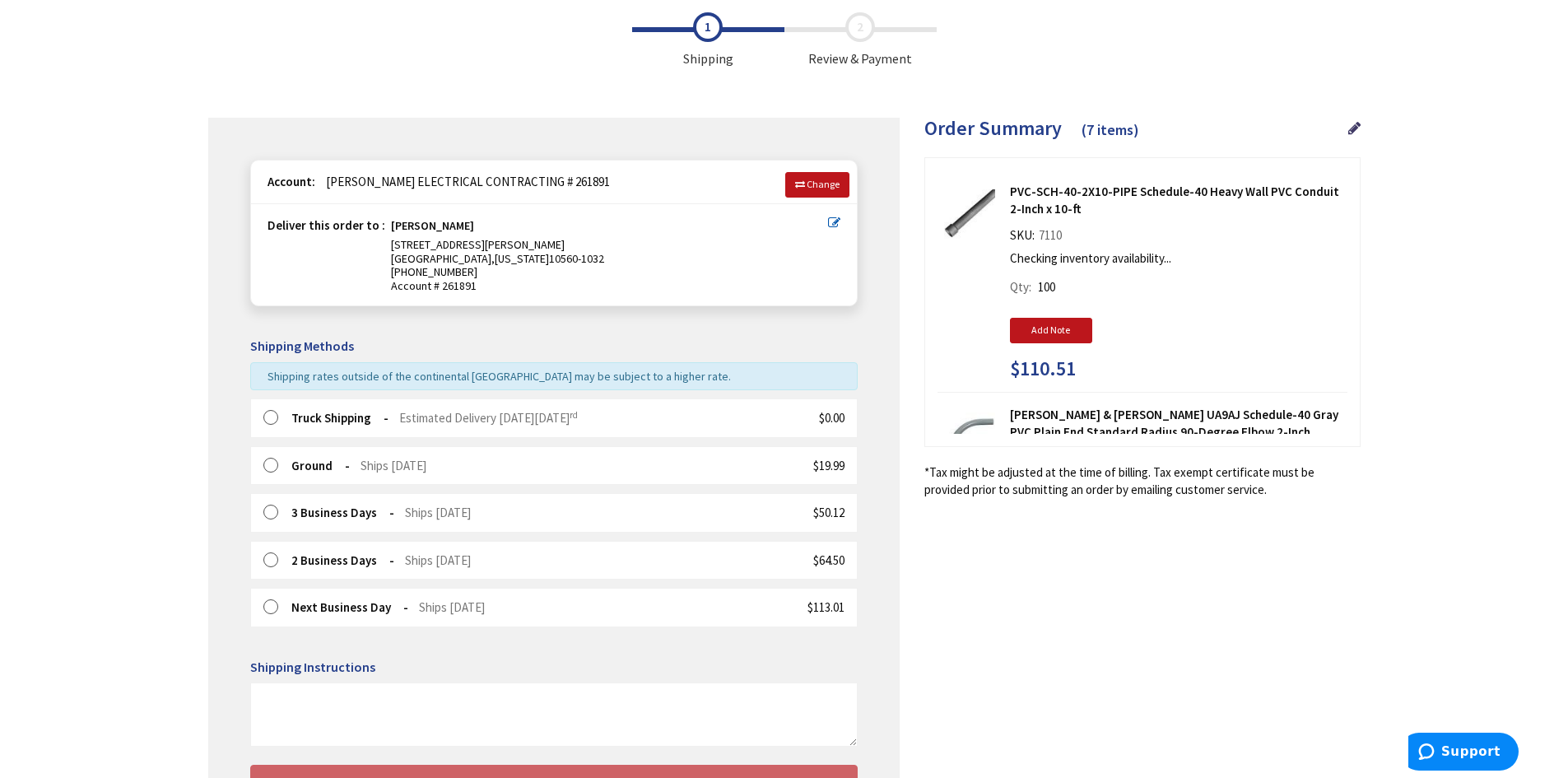
click at [277, 418] on label at bounding box center [276, 418] width 26 height 17
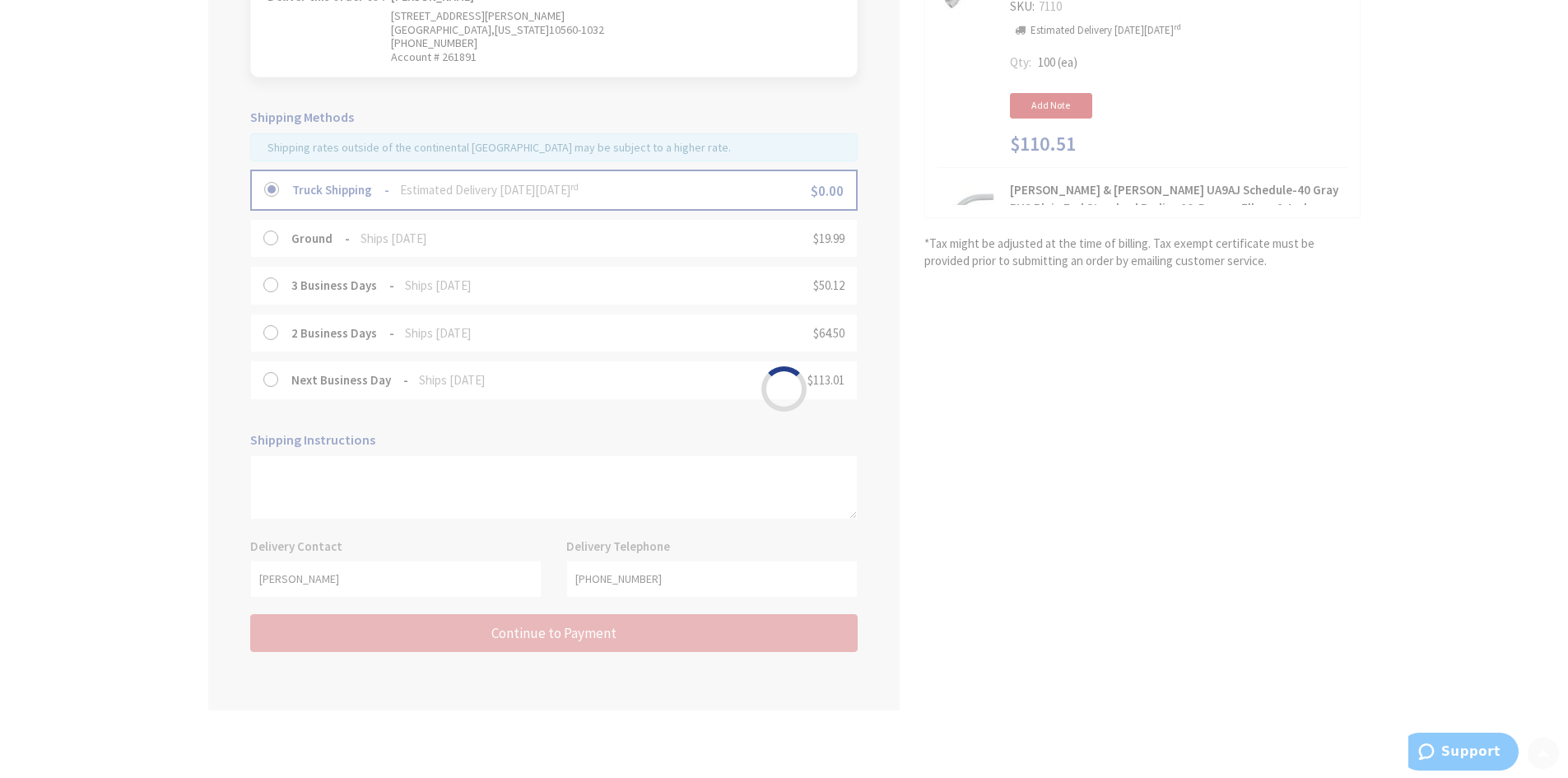
scroll to position [314, 0]
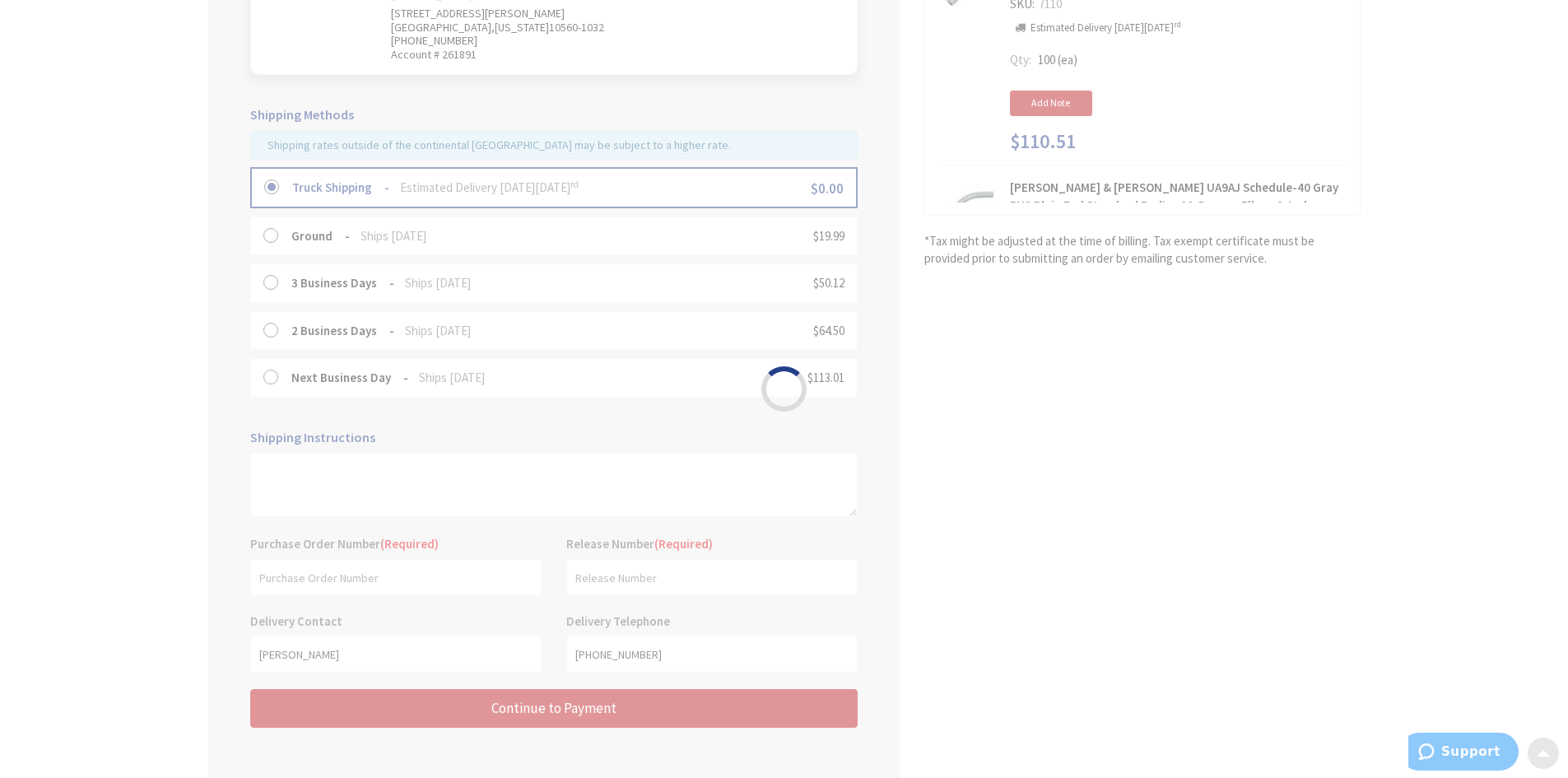
click at [311, 585] on body "Press Alt+1 for screen-reader mode, Alt+0 to cancel Accessibility Screen-Reader…" at bounding box center [784, 271] width 1568 height 1170
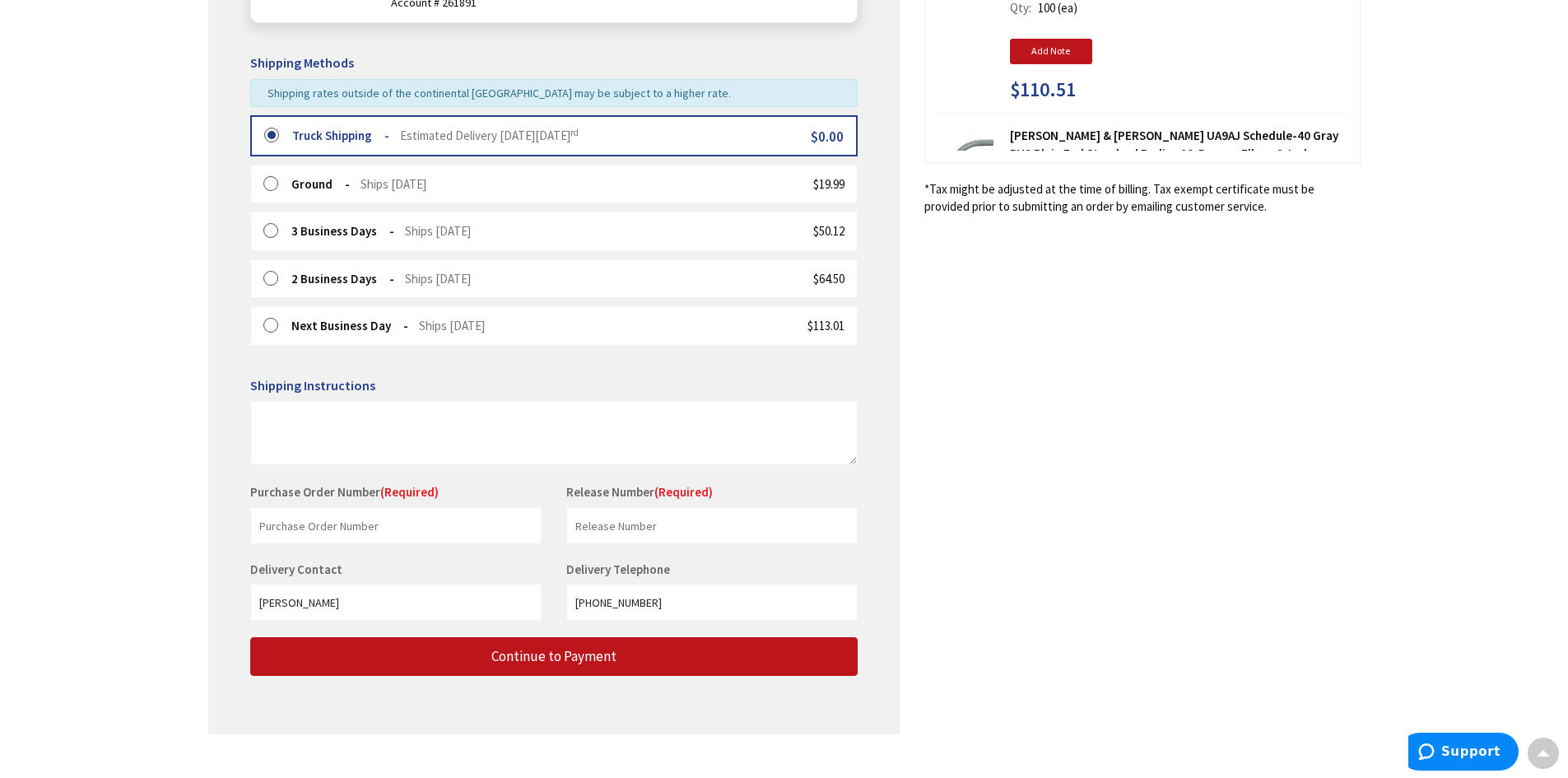
scroll to position [392, 0]
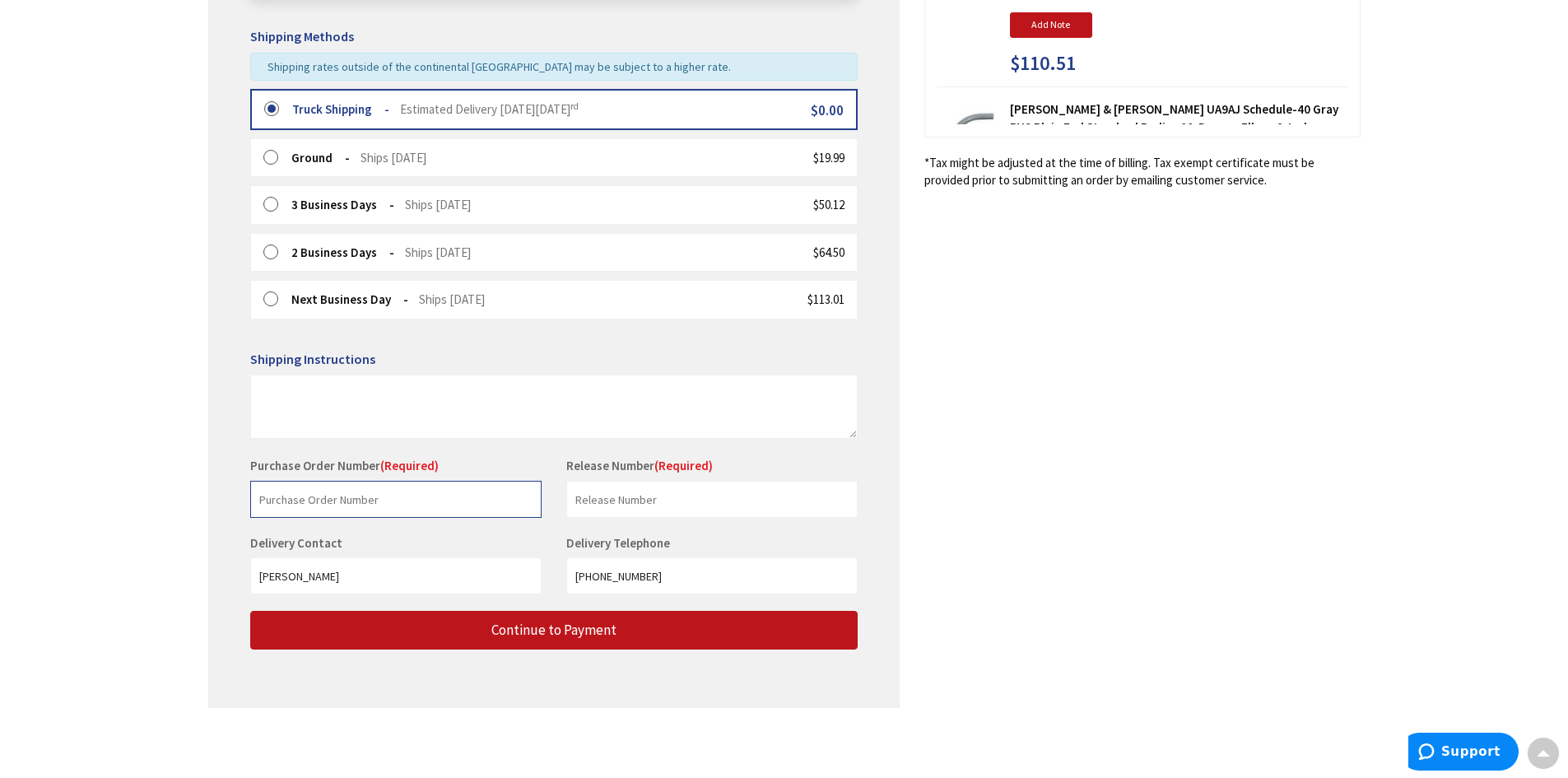
click at [395, 513] on input "text" at bounding box center [395, 499] width 291 height 37
click at [306, 501] on input "text" at bounding box center [395, 499] width 291 height 37
type input "[PERSON_NAME]"
click at [590, 494] on input "text" at bounding box center [711, 499] width 291 height 37
type input "[PERSON_NAME]"
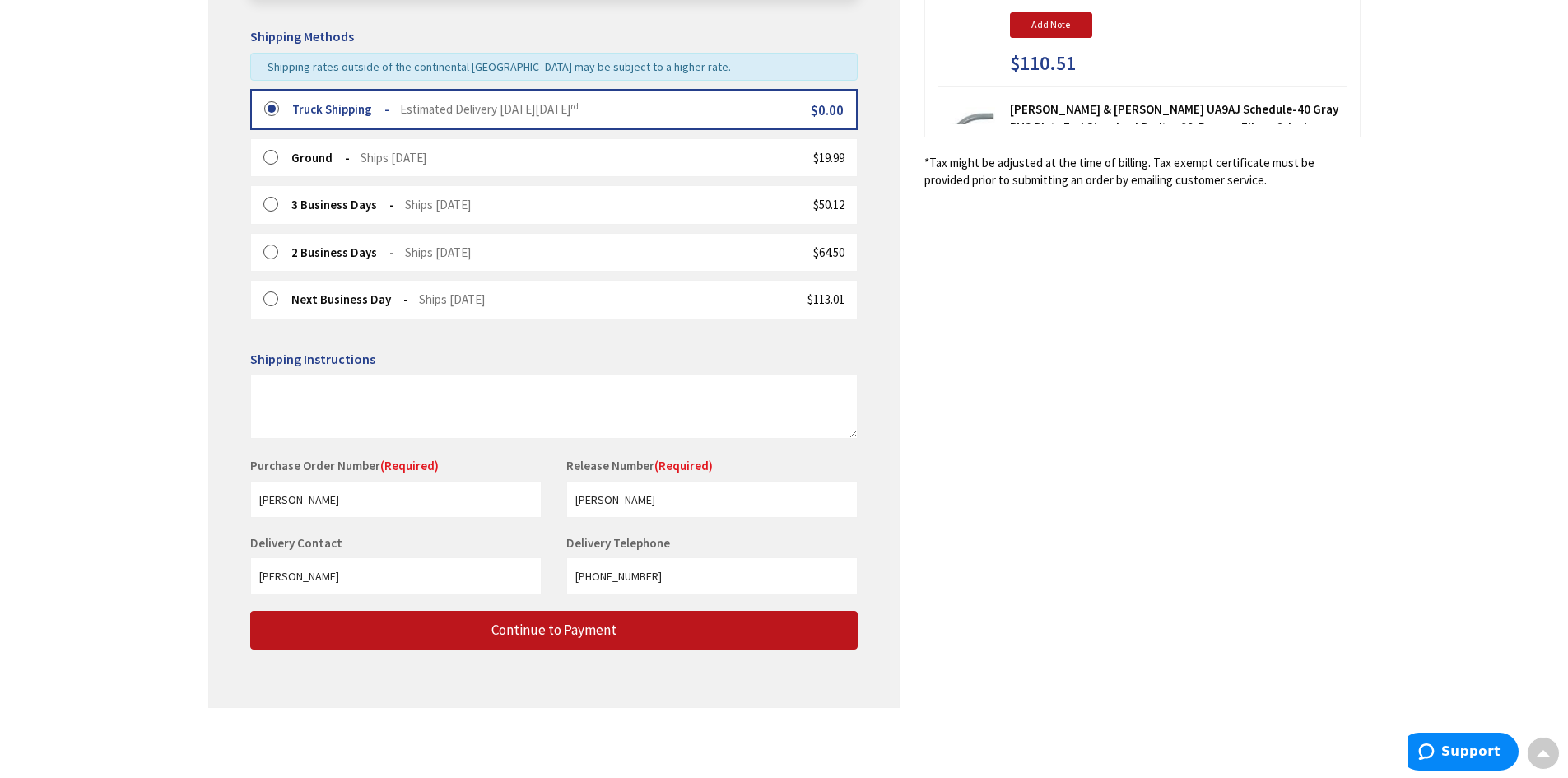
click at [988, 561] on div "Shipping Review & Payment Estimated Total $227.54 7 Some items on your order ar…" at bounding box center [784, 209] width 1153 height 1030
drag, startPoint x: 668, startPoint y: 581, endPoint x: 500, endPoint y: 578, distance: 168.0
click at [503, 578] on div "Delivery Contact [PERSON_NAME] Delivery Telephone [PHONE_NUMBER]" at bounding box center [554, 572] width 633 height 77
type input "9143842454"
click at [499, 720] on div "Shipping Review & Payment Estimated Total $227.54 7 Some items on your order ar…" at bounding box center [784, 209] width 1153 height 1030
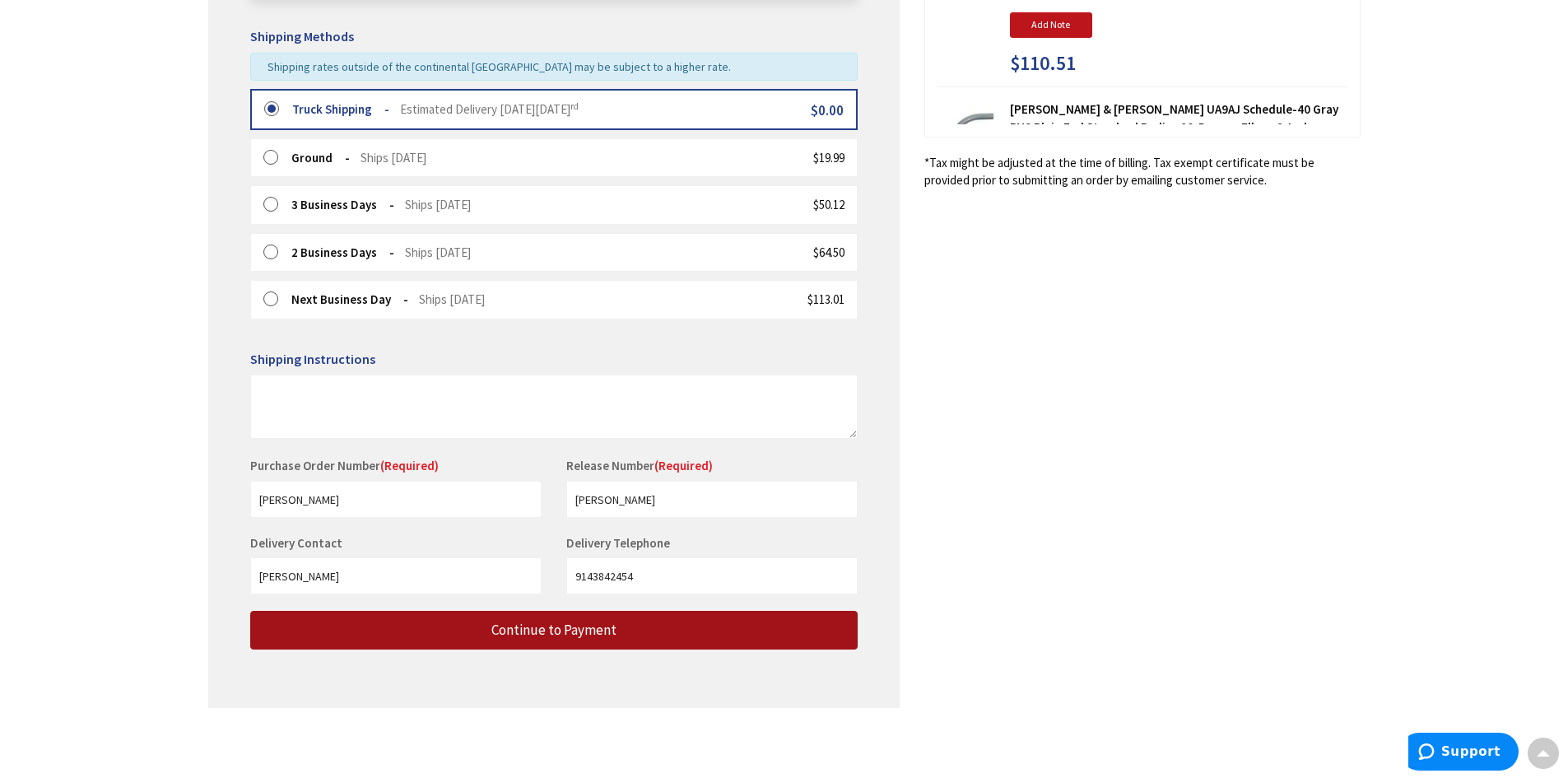
click at [599, 628] on span "Continue to Payment" at bounding box center [554, 630] width 125 height 18
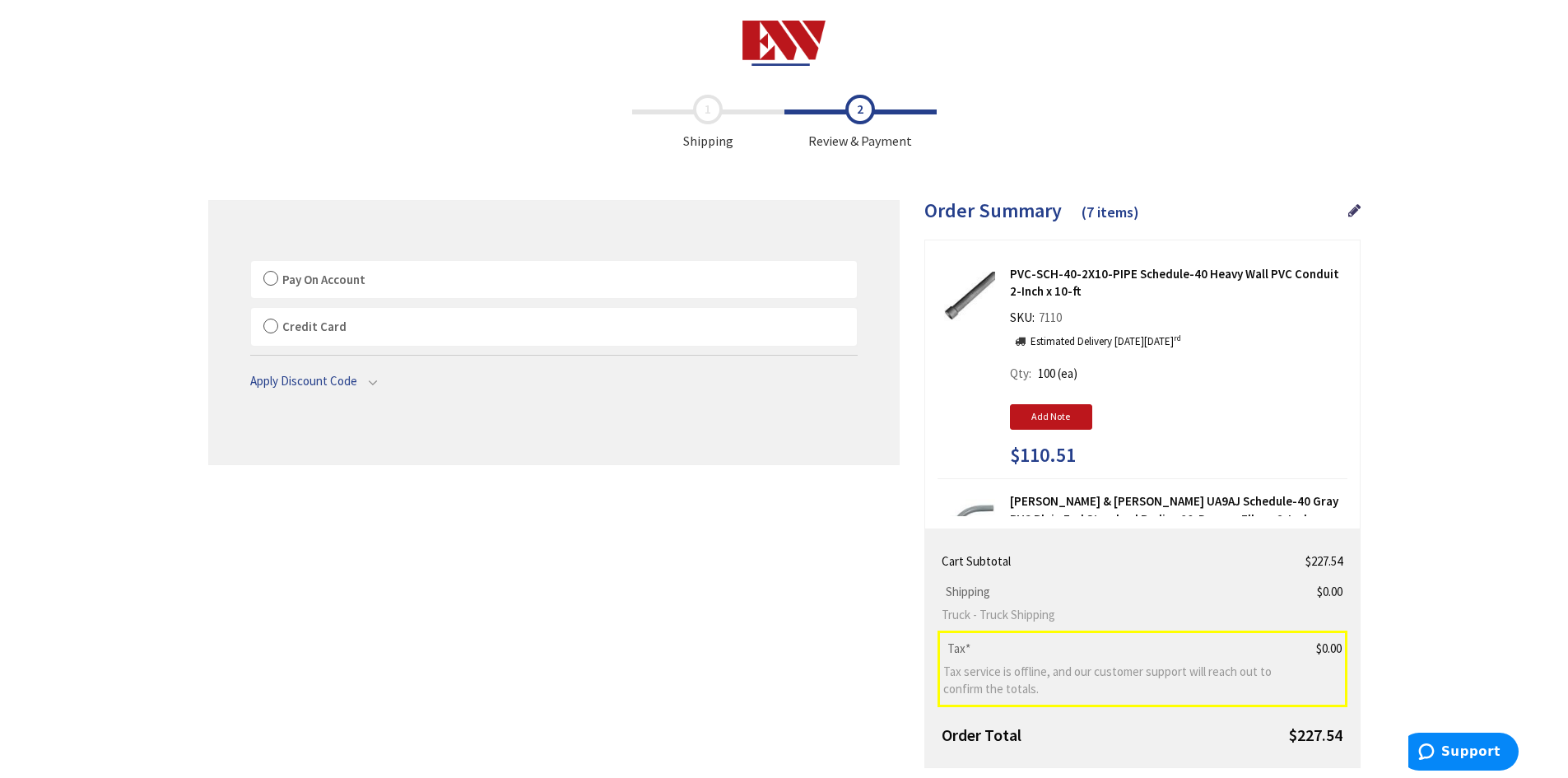
click at [270, 276] on label "Pay On Account" at bounding box center [554, 280] width 606 height 38
click at [251, 264] on input "Pay On Account" at bounding box center [251, 264] width 0 height 0
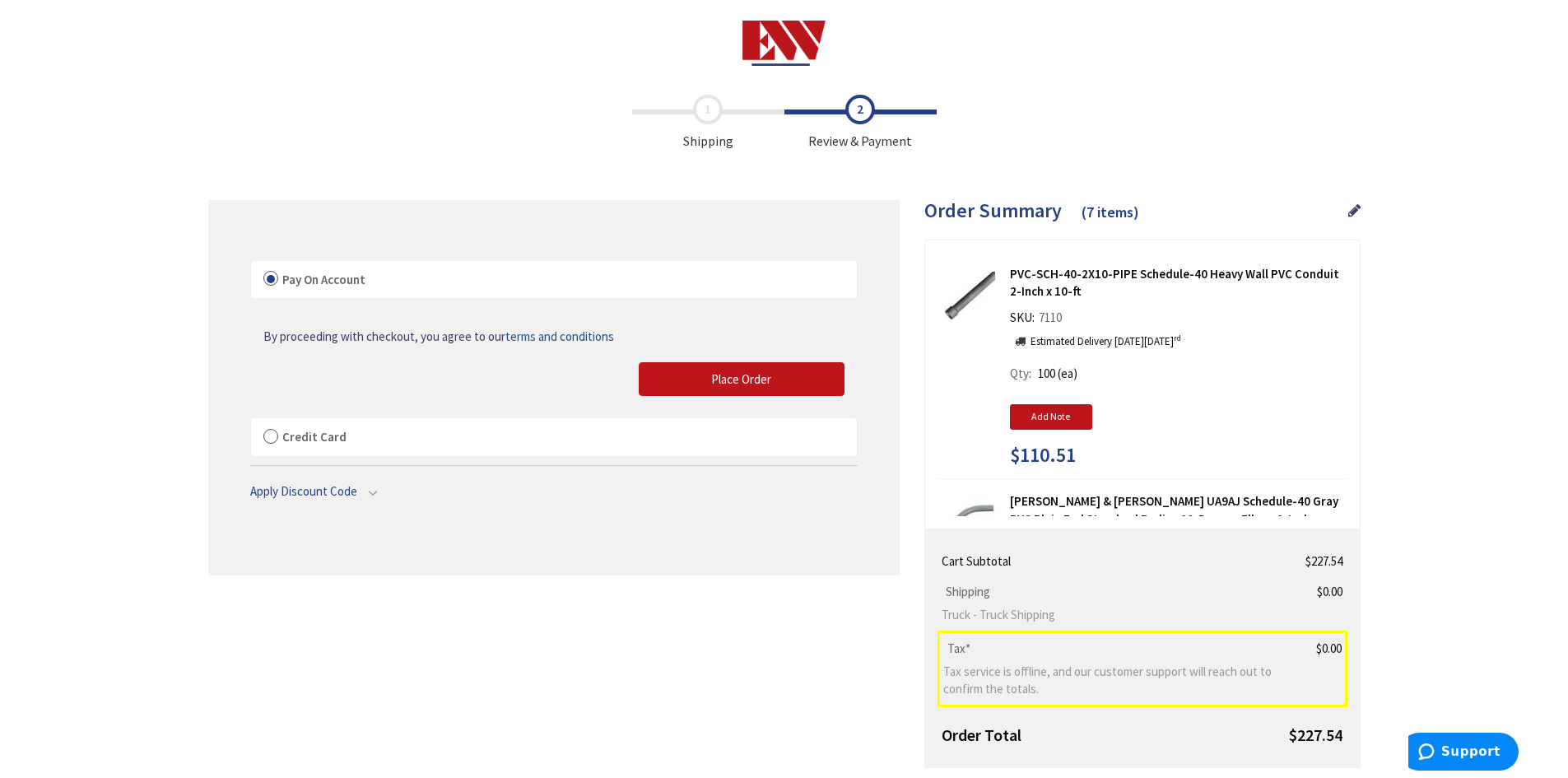
click at [753, 383] on span "Place Order" at bounding box center [741, 380] width 61 height 16
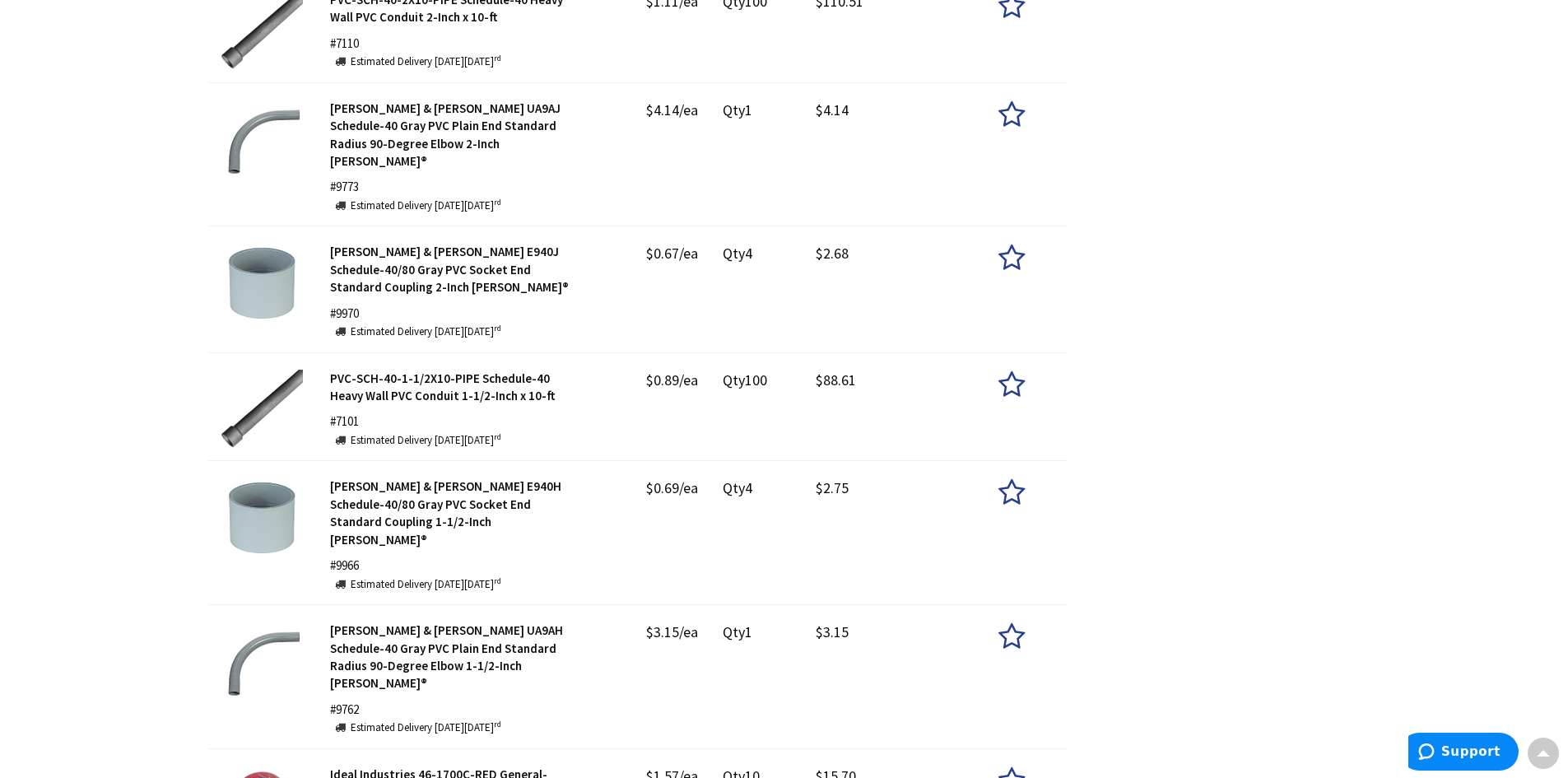
scroll to position [576, 0]
